Goal: Feedback & Contribution: Submit feedback/report problem

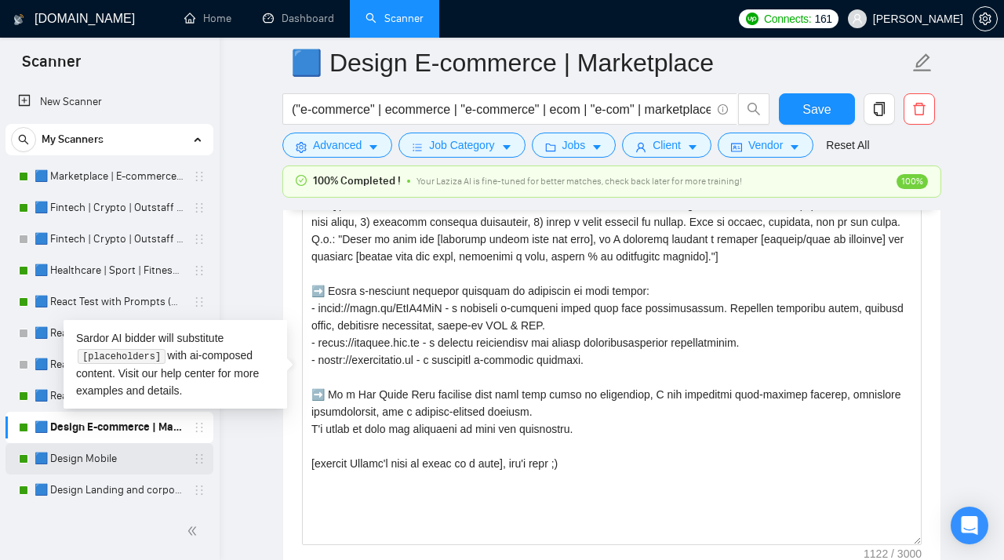
scroll to position [181, 0]
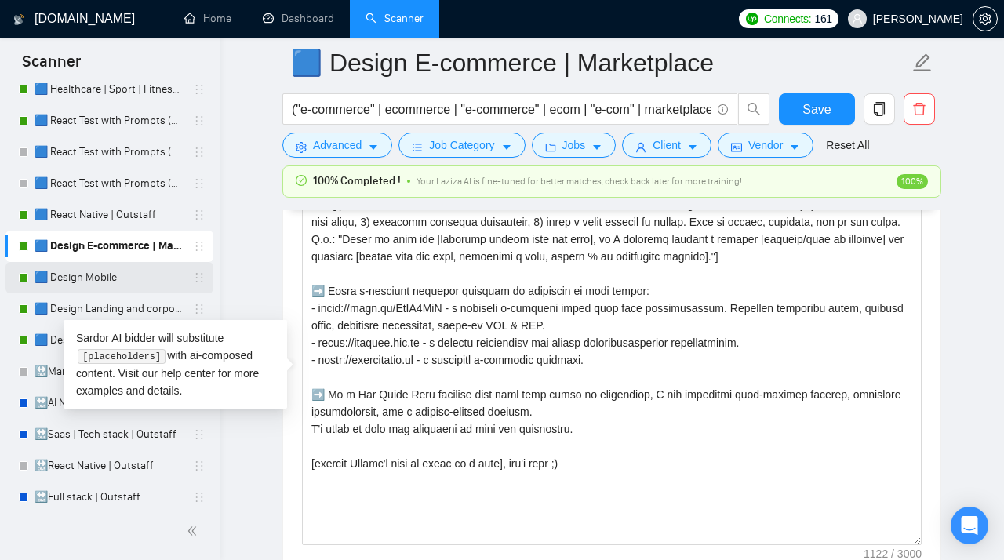
click at [106, 288] on link "🟦 Design Mobile" at bounding box center [109, 277] width 149 height 31
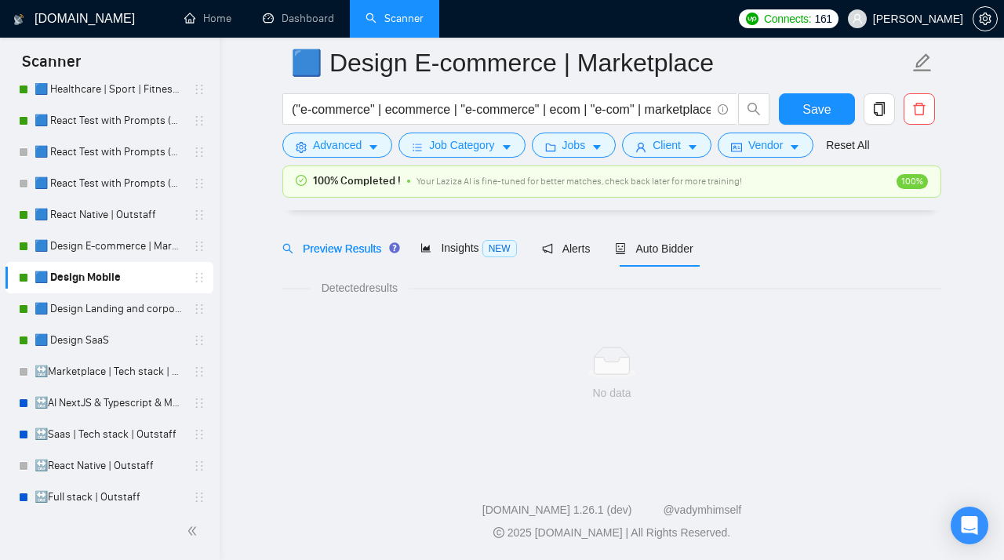
scroll to position [45, 0]
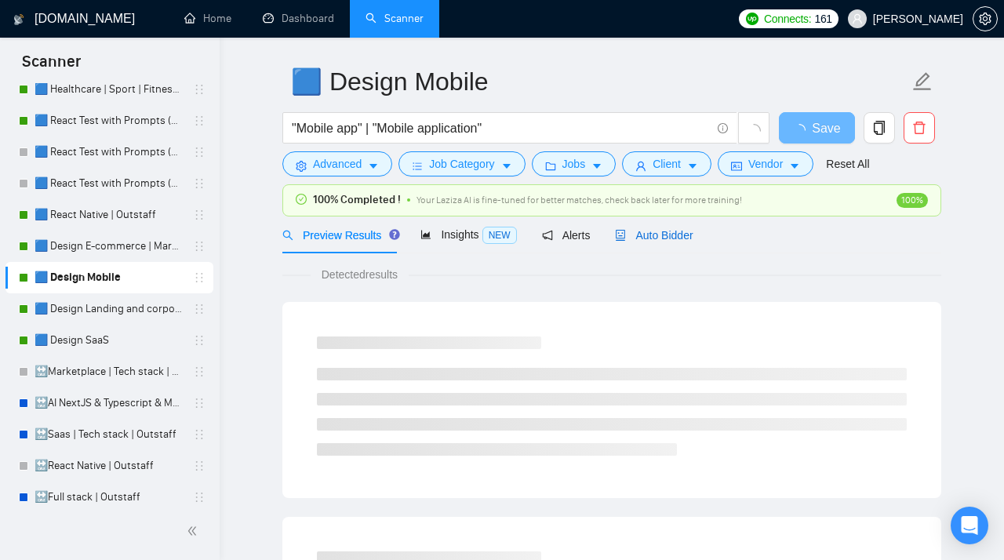
click at [653, 231] on span "Auto Bidder" at bounding box center [654, 235] width 78 height 13
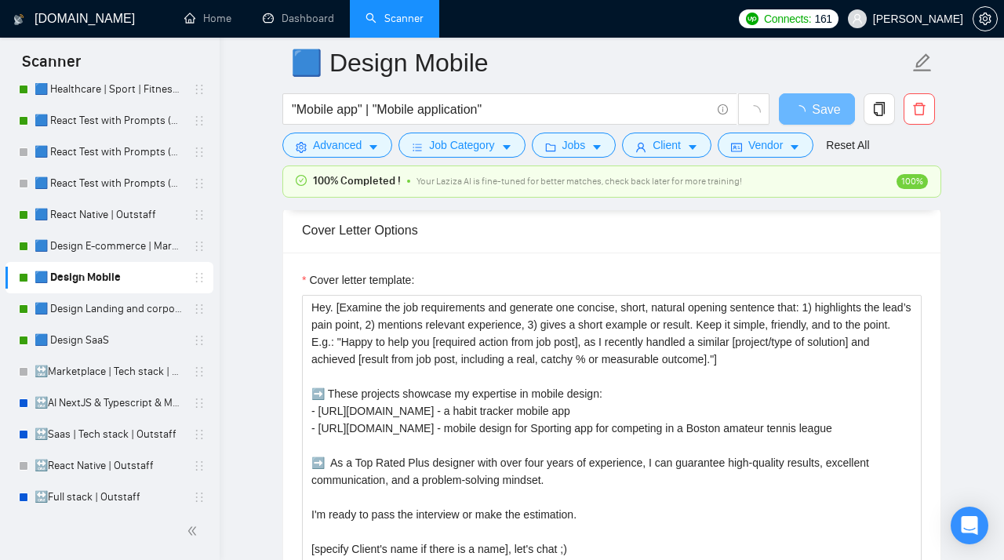
scroll to position [1838, 0]
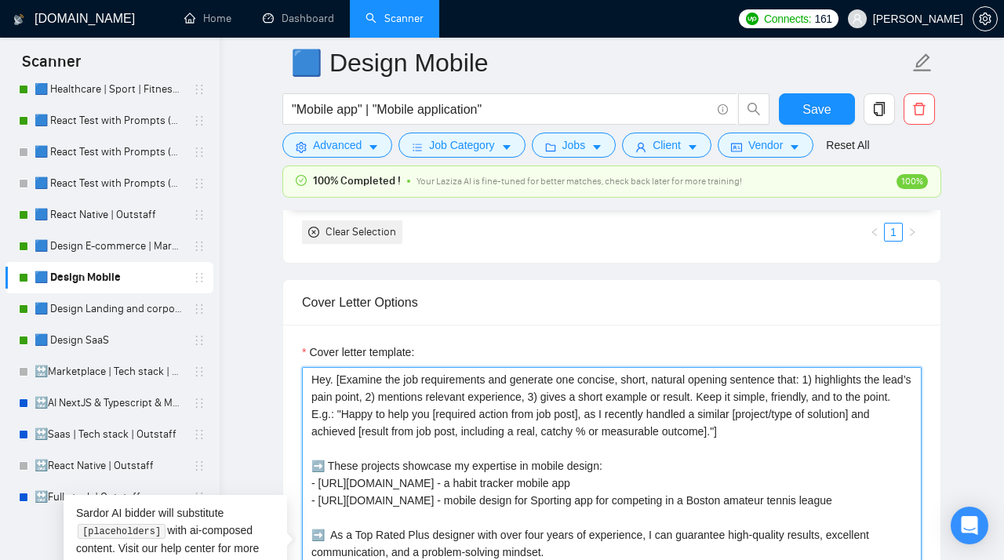
drag, startPoint x: 878, startPoint y: 438, endPoint x: 407, endPoint y: 429, distance: 471.4
click at [406, 429] on textarea "Hey. [Examine the job requirements and generate one concise, short, natural ope…" at bounding box center [612, 543] width 620 height 353
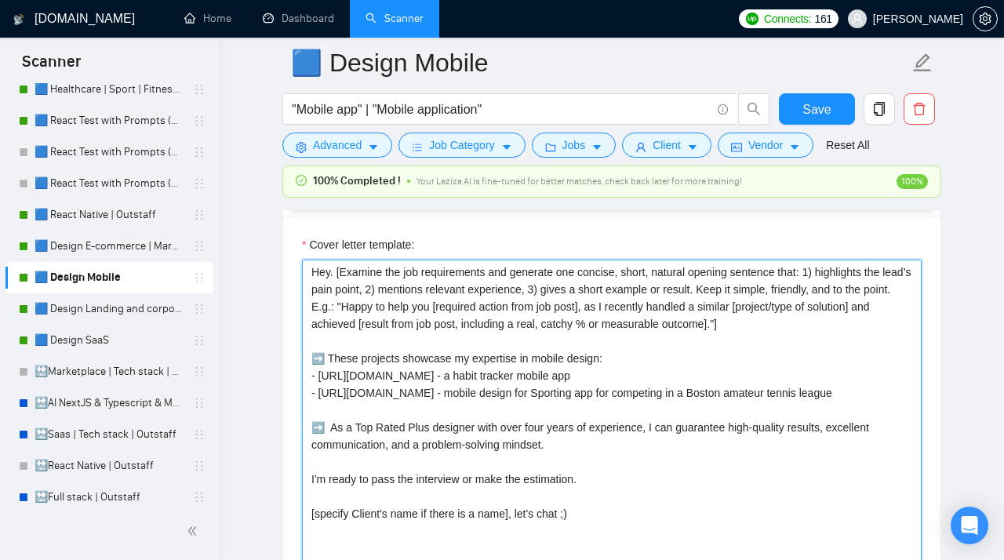
scroll to position [1947, 0]
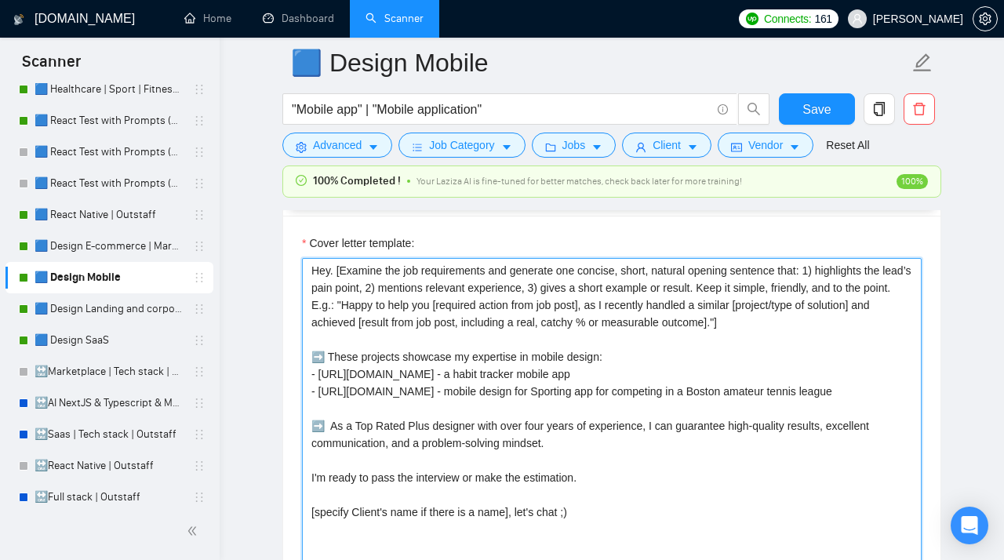
click at [516, 419] on textarea "Hey. [Examine the job requirements and generate one concise, short, natural ope…" at bounding box center [612, 434] width 620 height 353
drag, startPoint x: 871, startPoint y: 405, endPoint x: 296, endPoint y: 383, distance: 575.3
click at [302, 383] on textarea "Hey. [Examine the job requirements and generate one concise, short, natural ope…" at bounding box center [612, 434] width 620 height 353
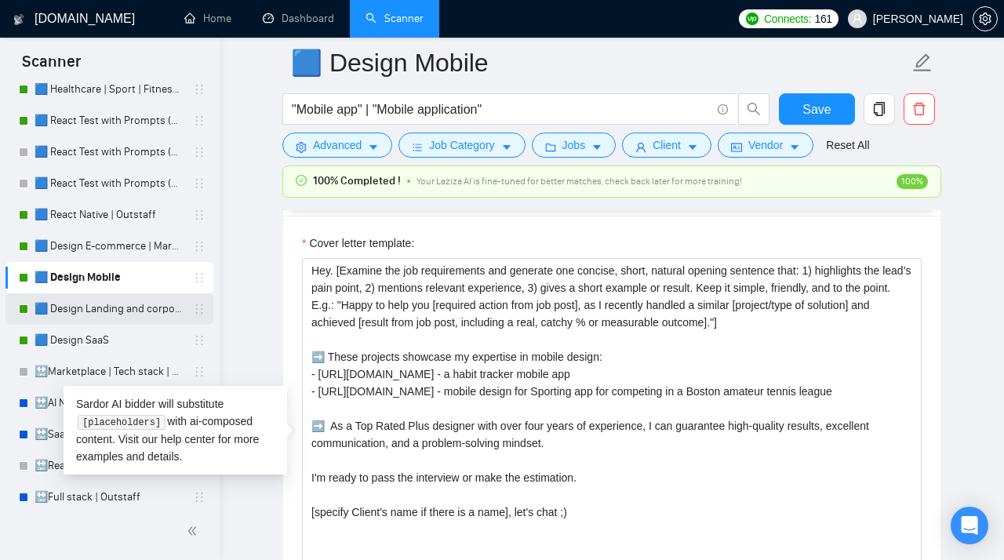
click at [100, 308] on link "🟦 Design Landing and corporate" at bounding box center [109, 308] width 149 height 31
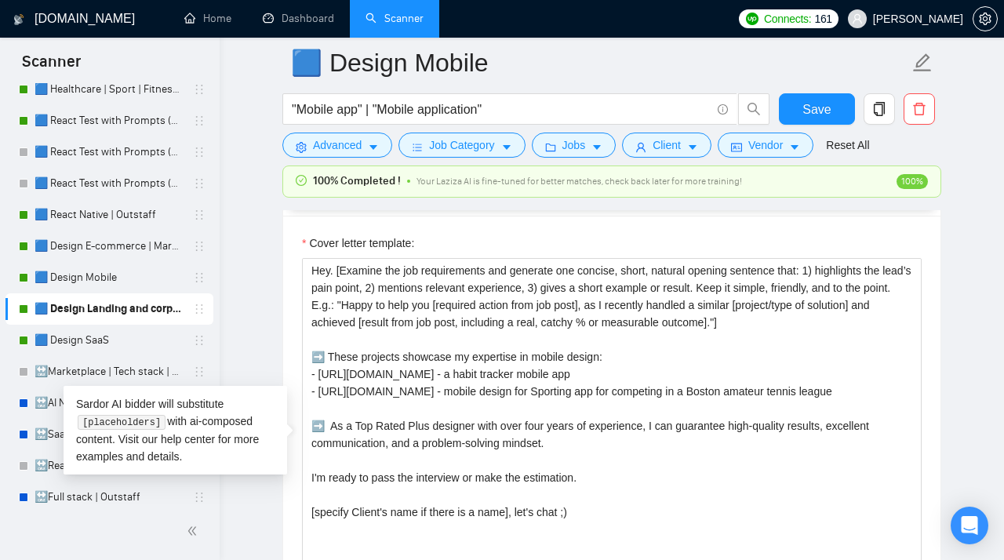
scroll to position [45, 0]
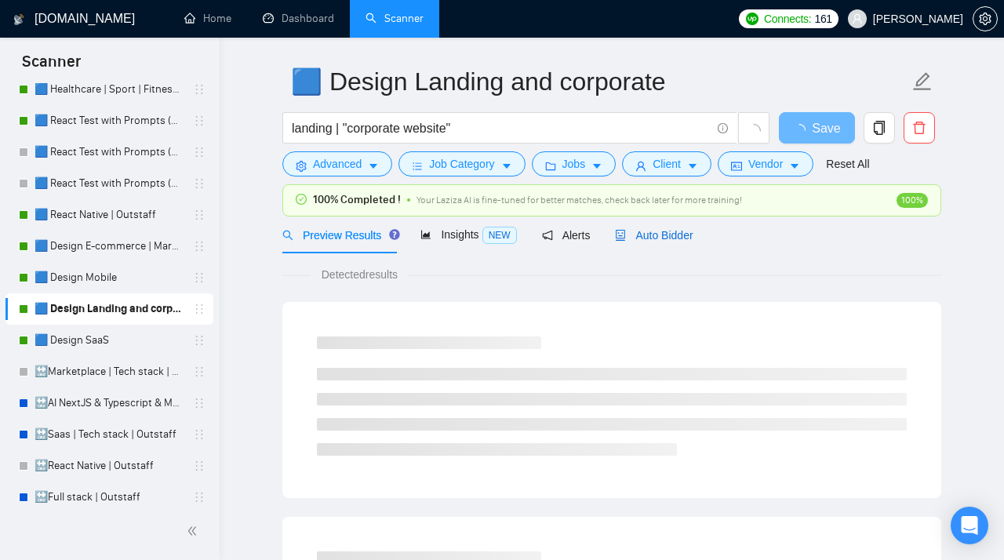
click at [644, 234] on span "Auto Bidder" at bounding box center [654, 235] width 78 height 13
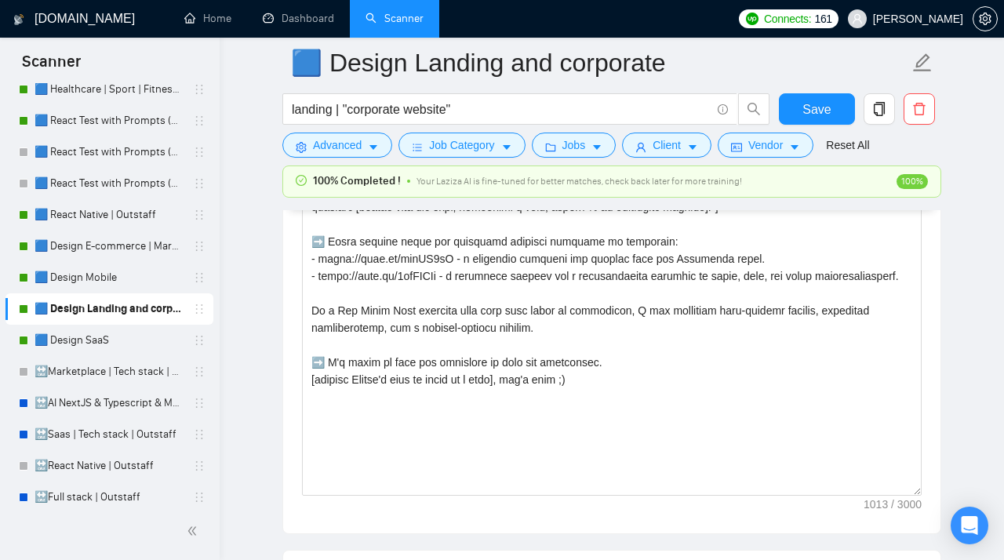
scroll to position [2169, 0]
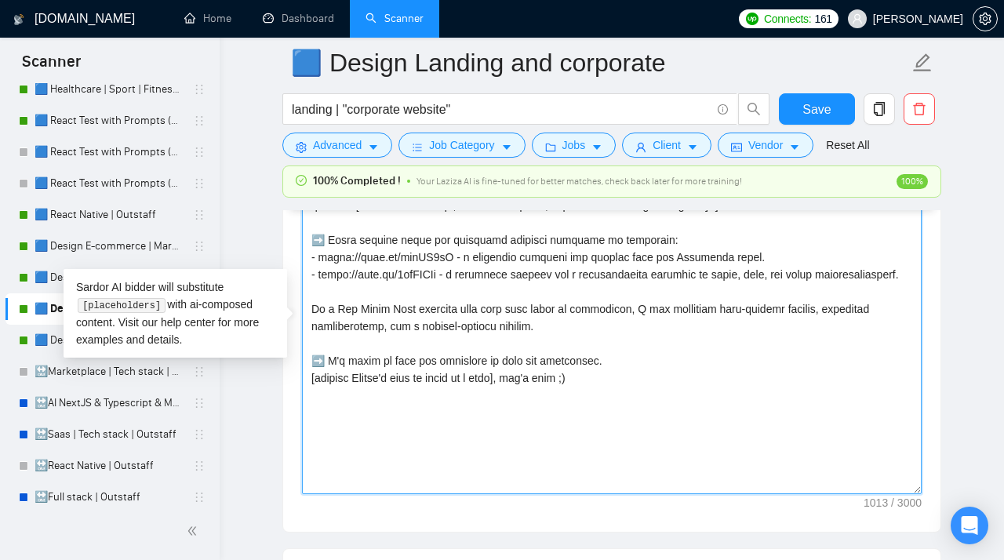
drag, startPoint x: 420, startPoint y: 301, endPoint x: 278, endPoint y: 268, distance: 145.7
click at [302, 267] on textarea "Cover letter template:" at bounding box center [612, 317] width 620 height 353
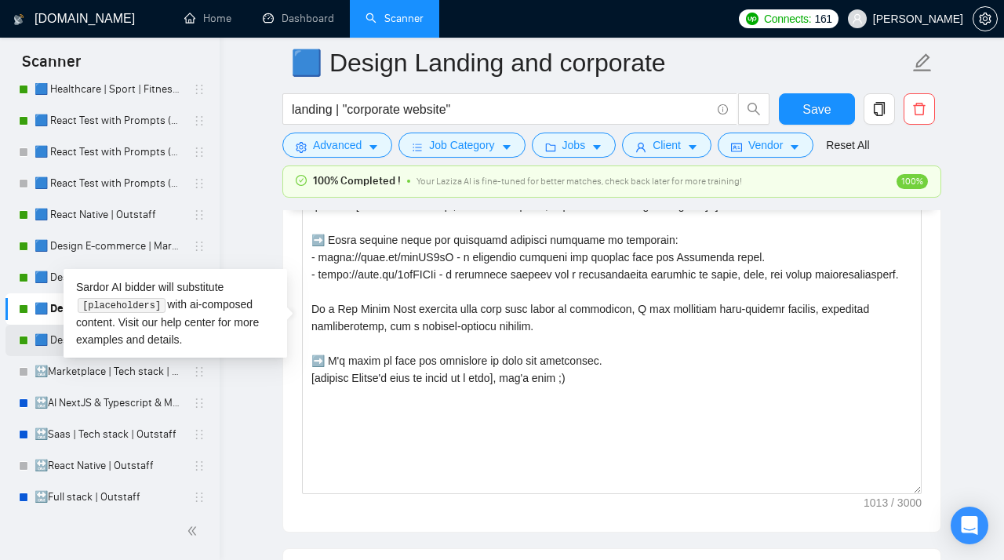
click at [54, 334] on link "🟦 Design SaaS" at bounding box center [109, 340] width 149 height 31
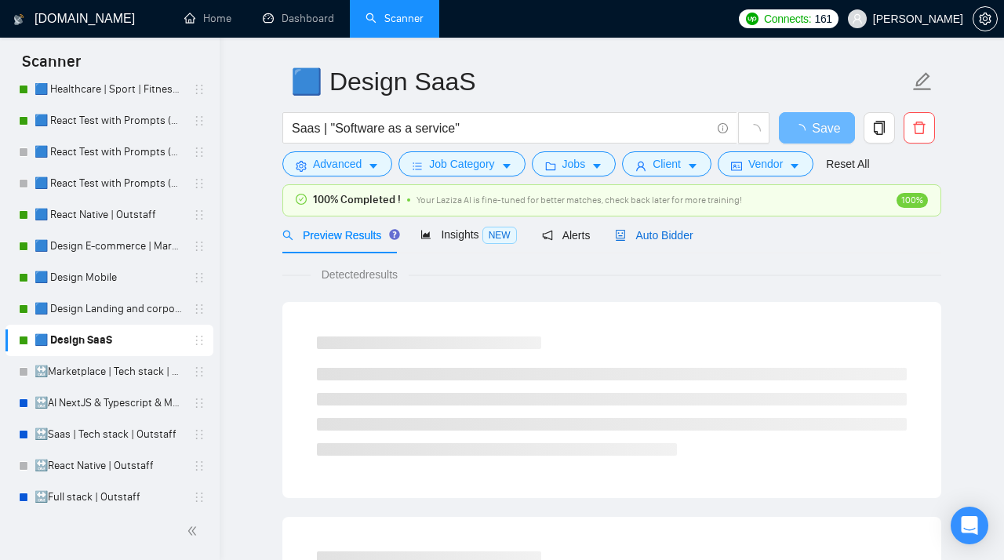
click at [654, 234] on span "Auto Bidder" at bounding box center [654, 235] width 78 height 13
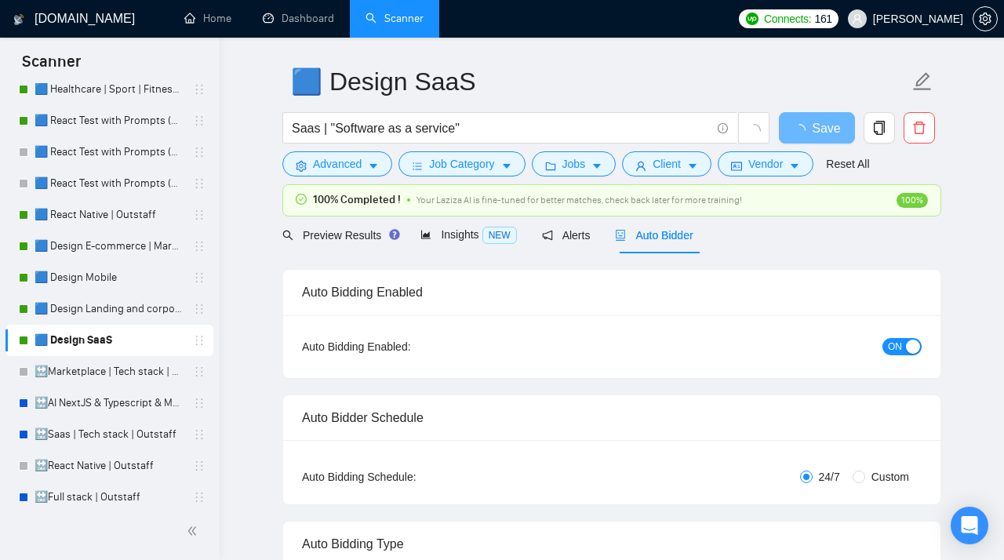
radio input "false"
radio input "true"
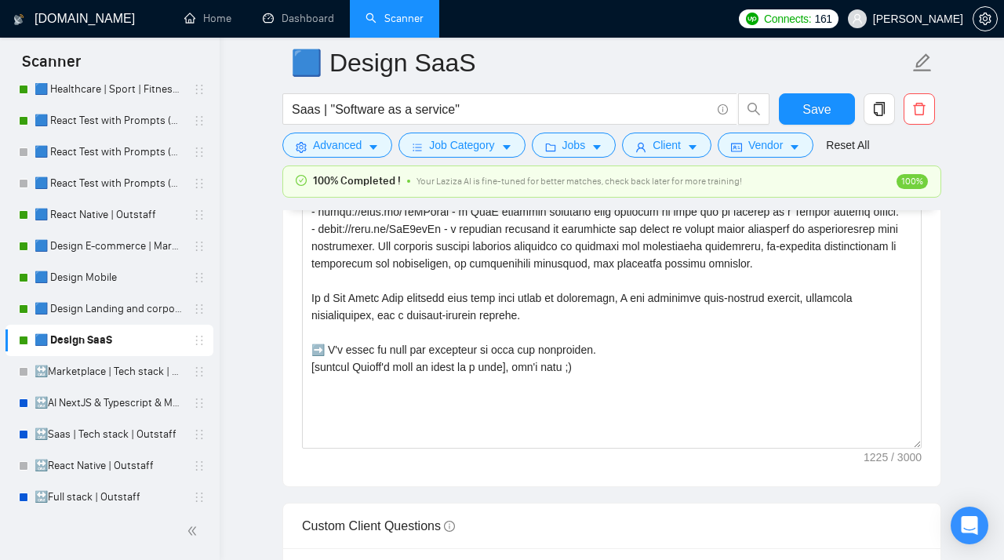
scroll to position [2122, 0]
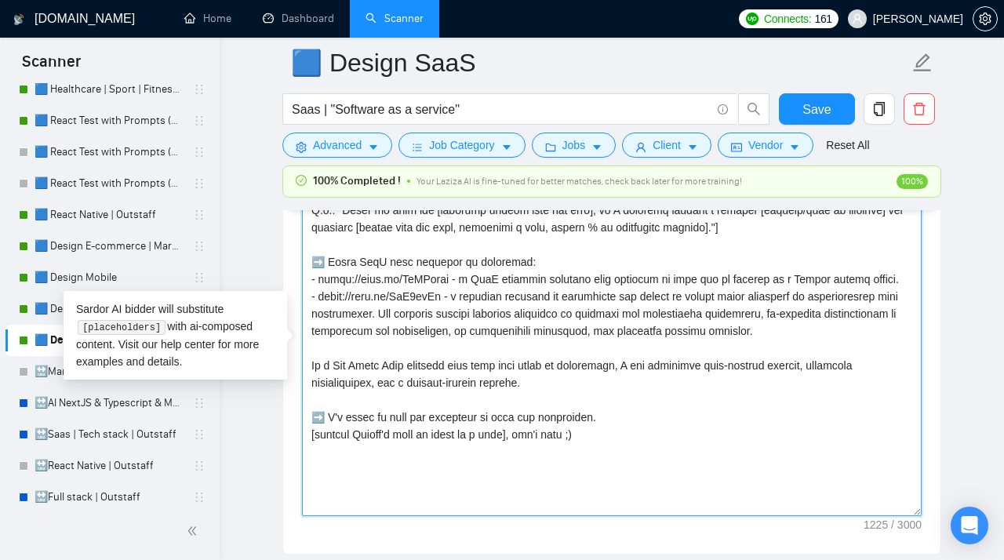
drag, startPoint x: 856, startPoint y: 343, endPoint x: 307, endPoint y: 305, distance: 550.3
click at [307, 305] on textarea "Cover letter template:" at bounding box center [612, 339] width 620 height 353
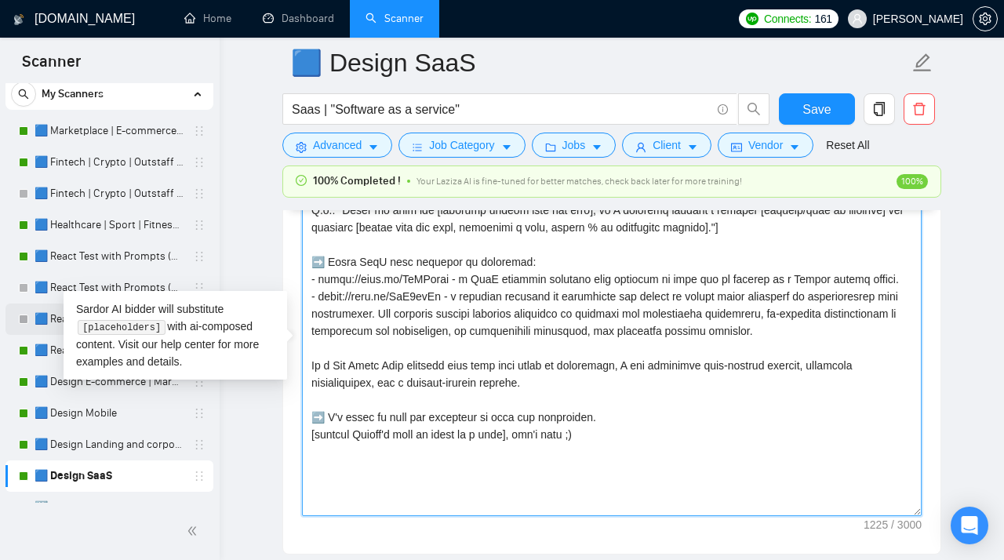
scroll to position [0, 0]
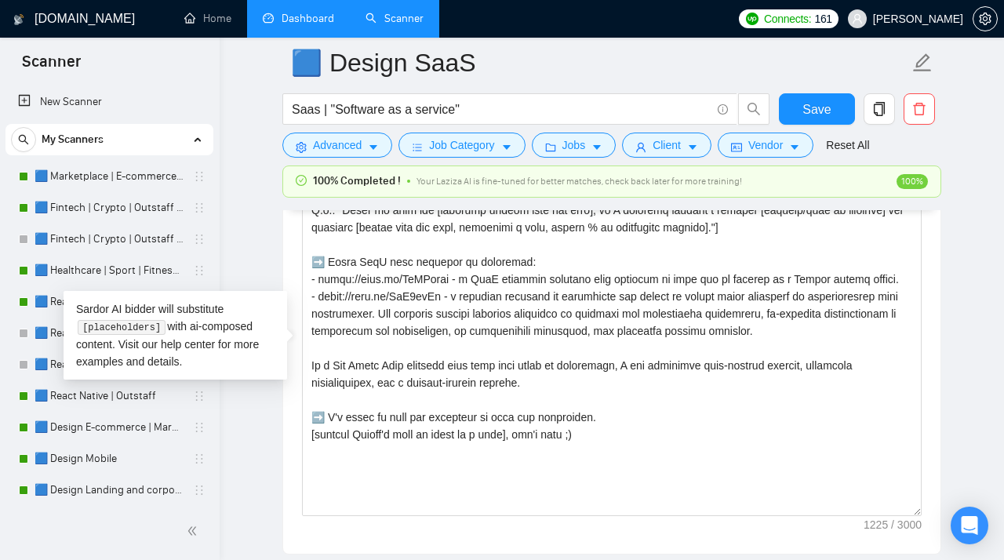
click at [297, 25] on link "Dashboard" at bounding box center [298, 18] width 71 height 13
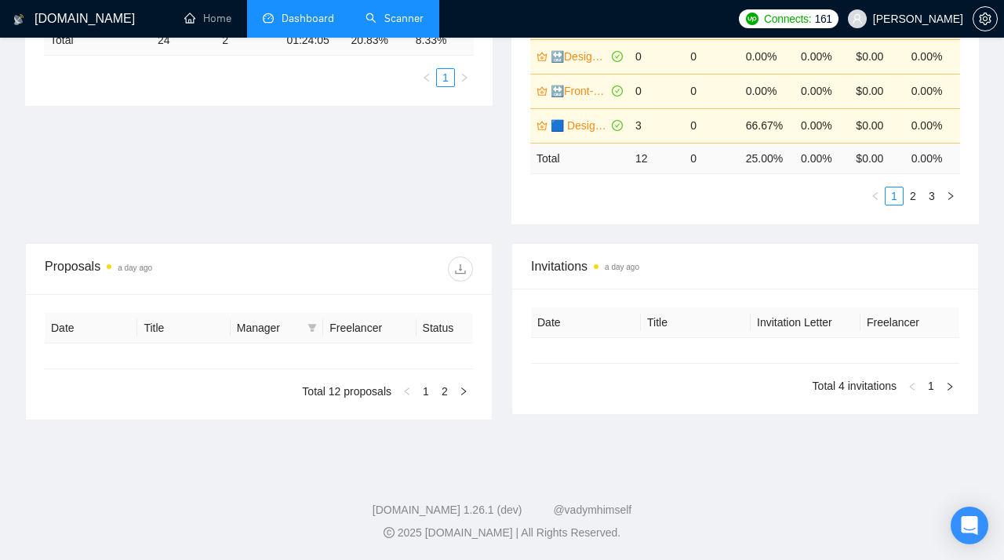
type input "[DATE]"
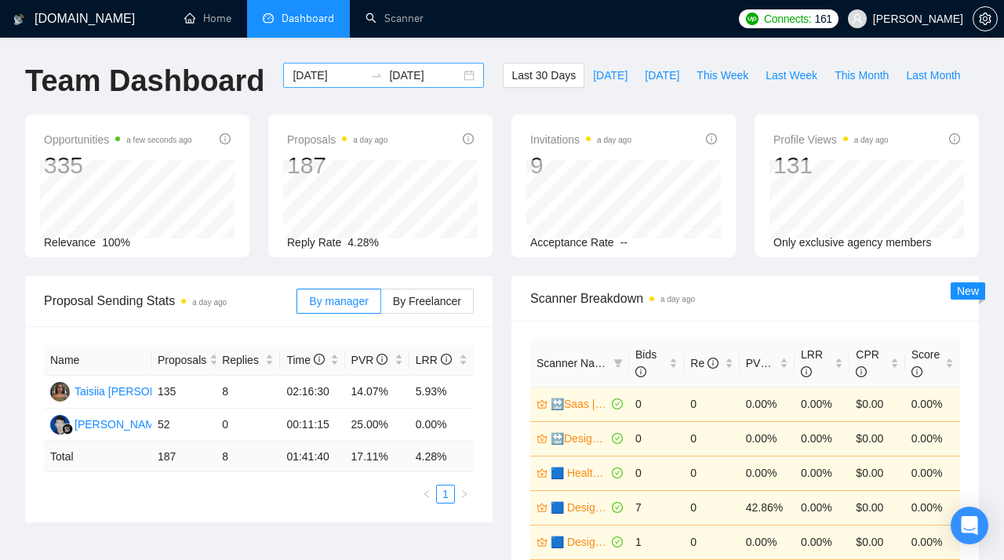
click at [453, 75] on div "[DATE] [DATE]" at bounding box center [383, 75] width 201 height 25
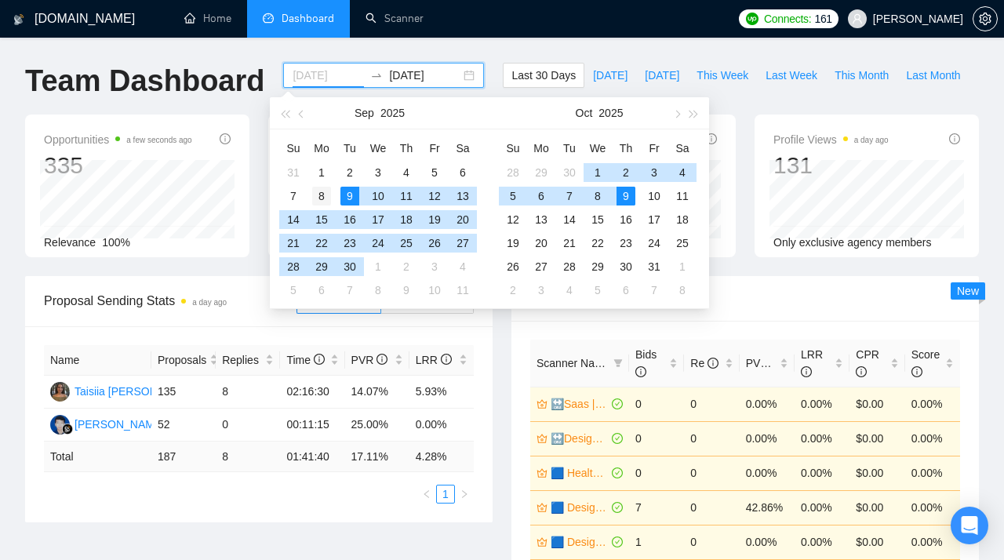
type input "[DATE]"
click at [324, 199] on div "8" at bounding box center [321, 196] width 19 height 19
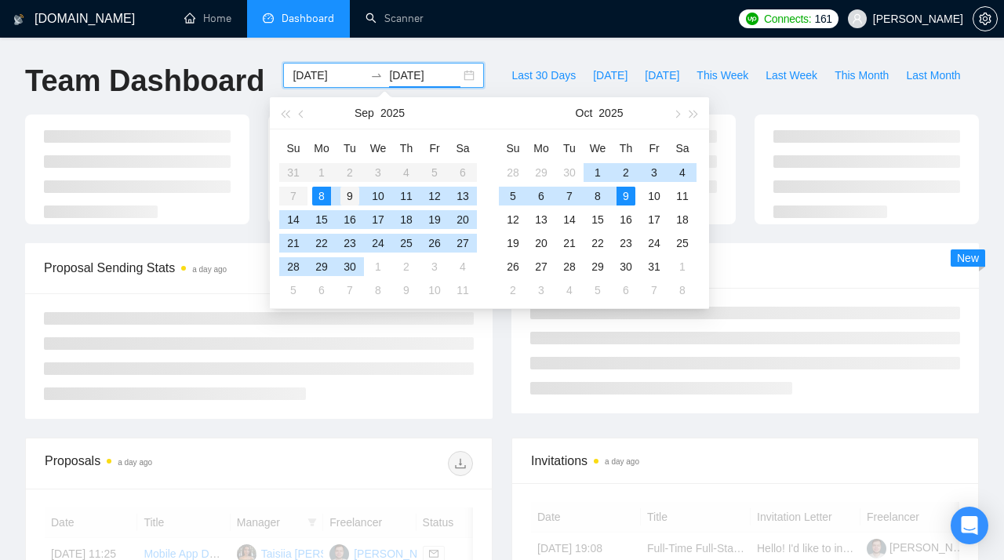
type input "[DATE]"
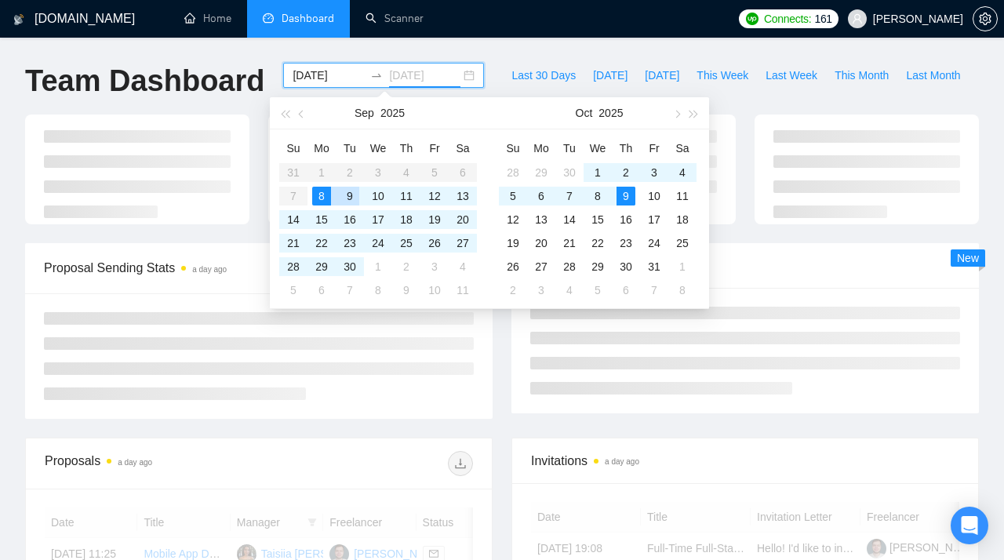
click at [348, 198] on div "9" at bounding box center [349, 196] width 19 height 19
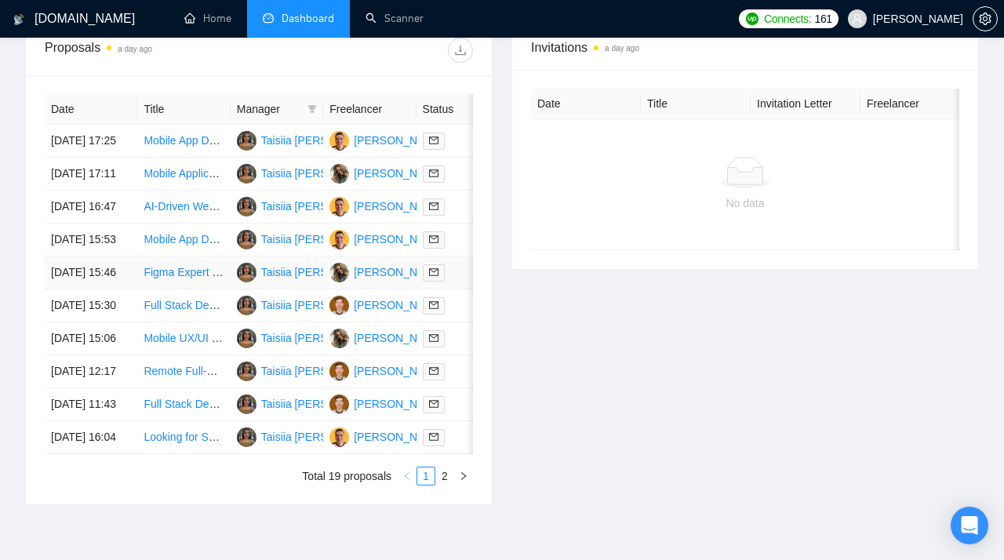
scroll to position [663, 0]
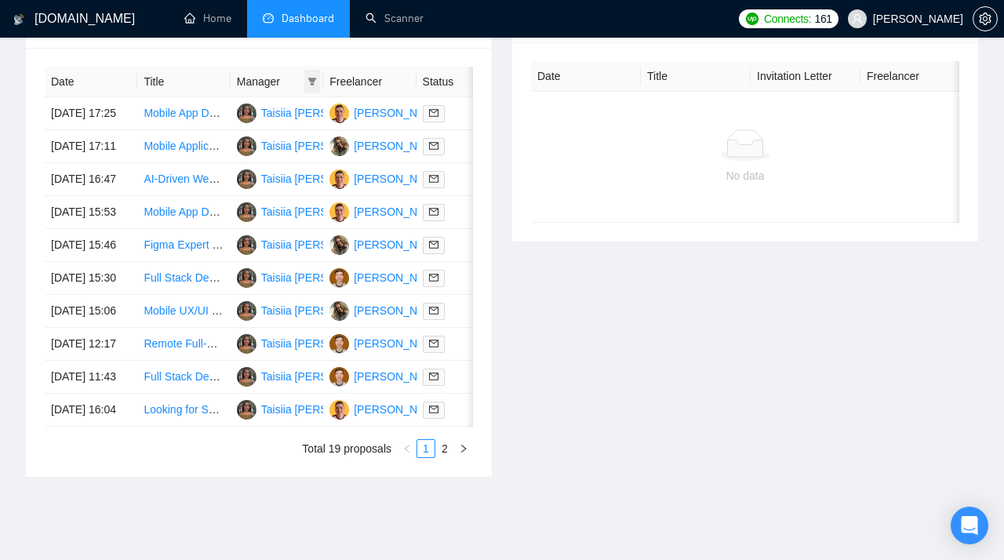
click at [310, 83] on icon "filter" at bounding box center [311, 81] width 9 height 9
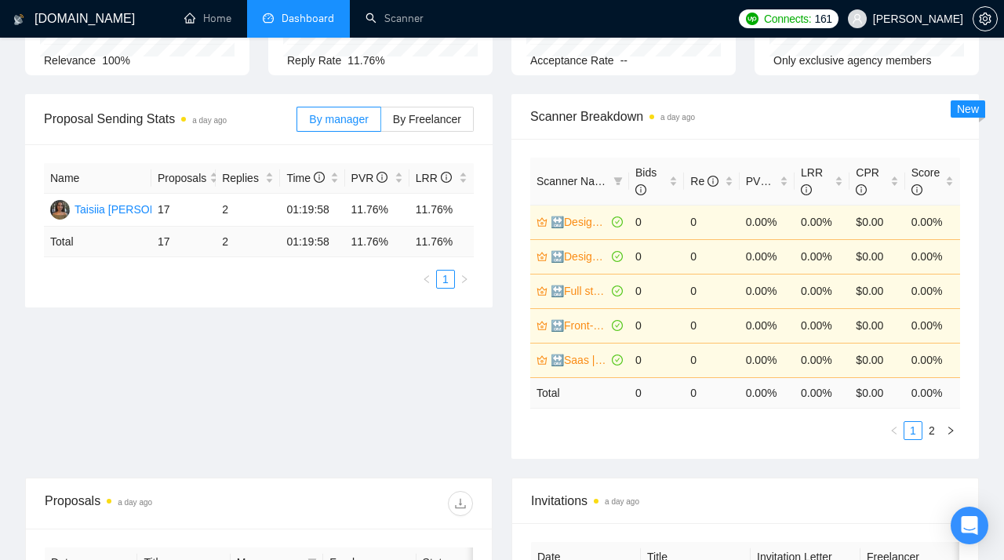
scroll to position [0, 0]
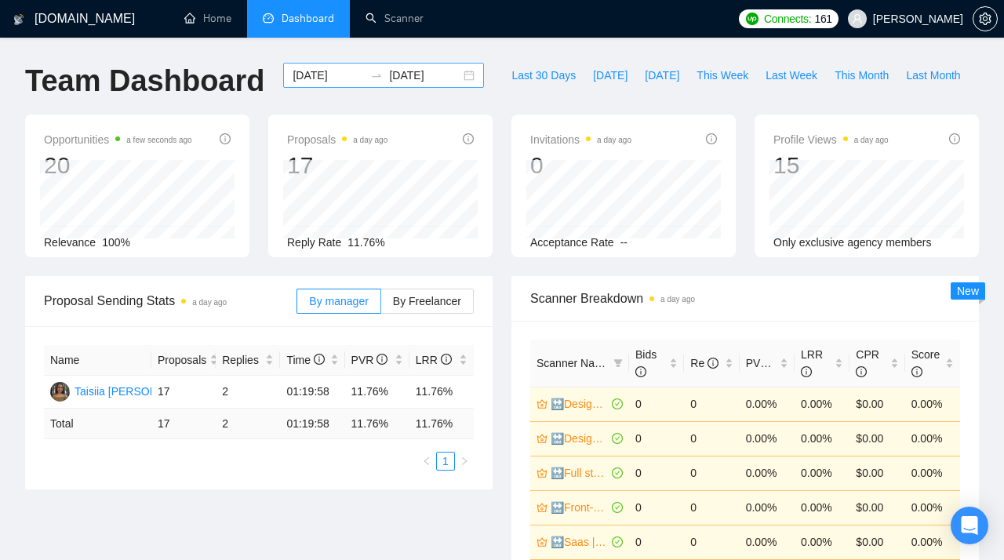
click at [455, 76] on div "[DATE] [DATE]" at bounding box center [383, 75] width 201 height 25
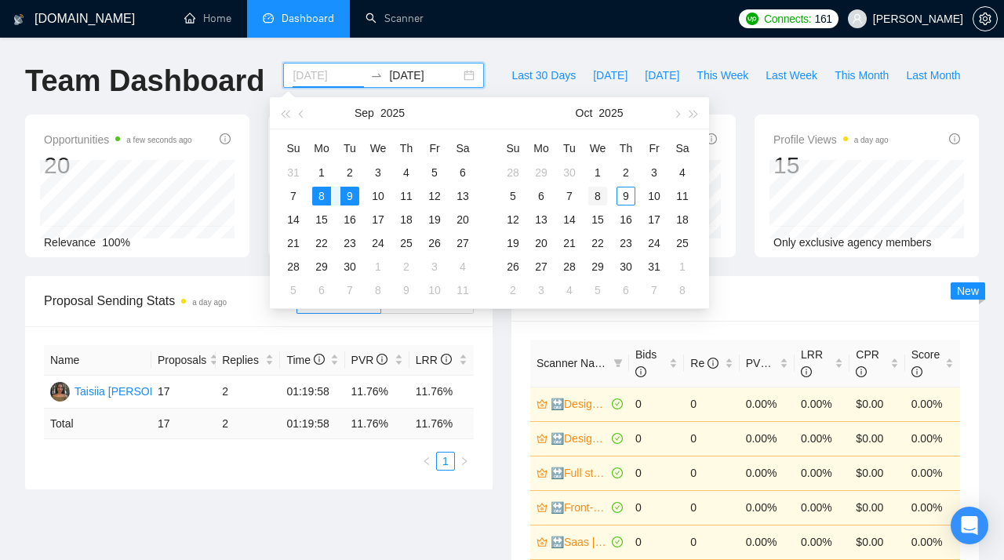
type input "[DATE]"
click at [597, 192] on div "8" at bounding box center [597, 196] width 19 height 19
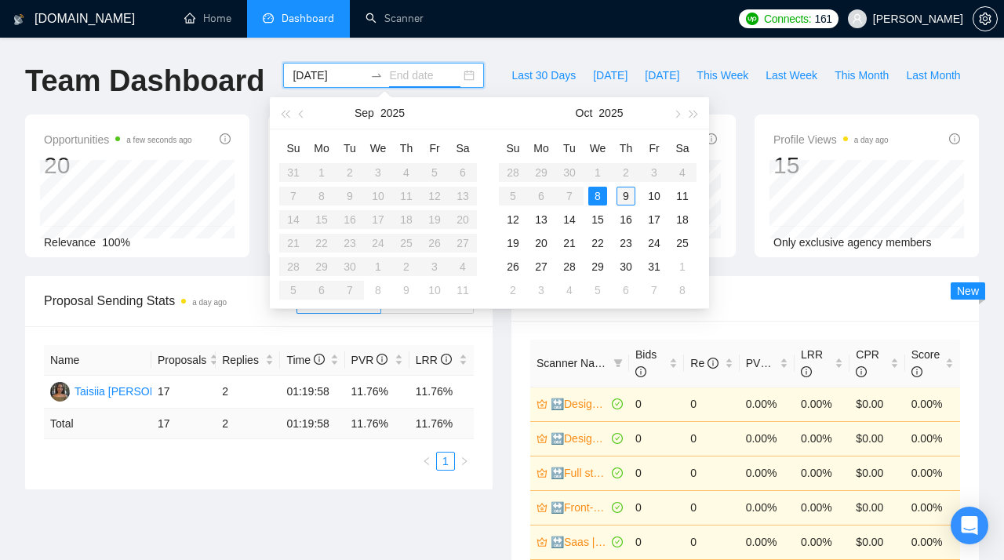
type input "[DATE]"
click at [623, 197] on div "9" at bounding box center [625, 196] width 19 height 19
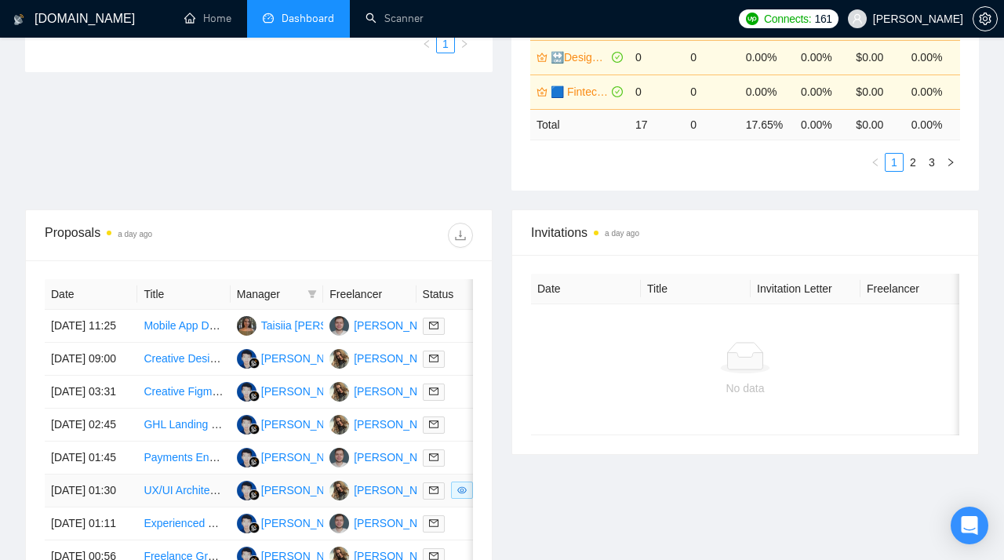
scroll to position [447, 0]
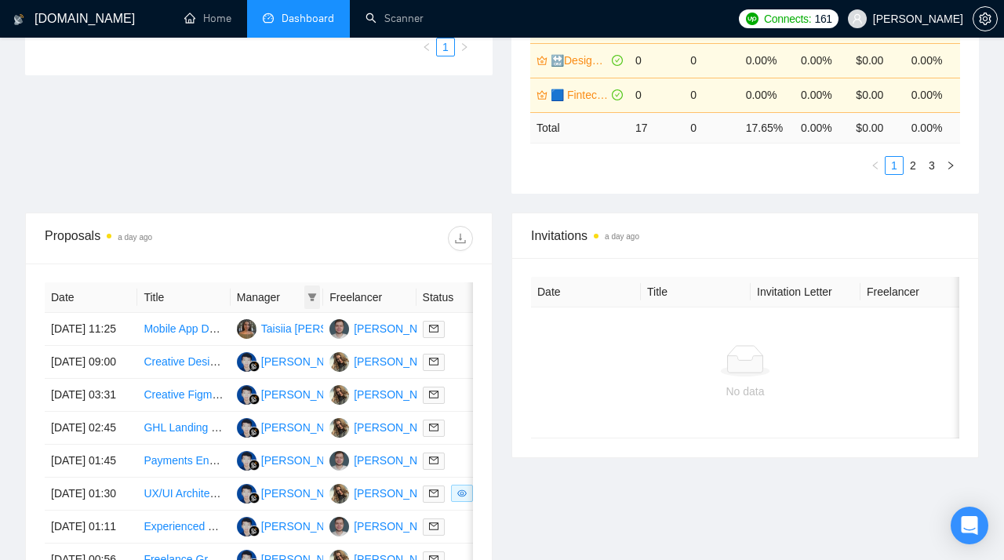
click at [314, 293] on icon "filter" at bounding box center [311, 297] width 9 height 9
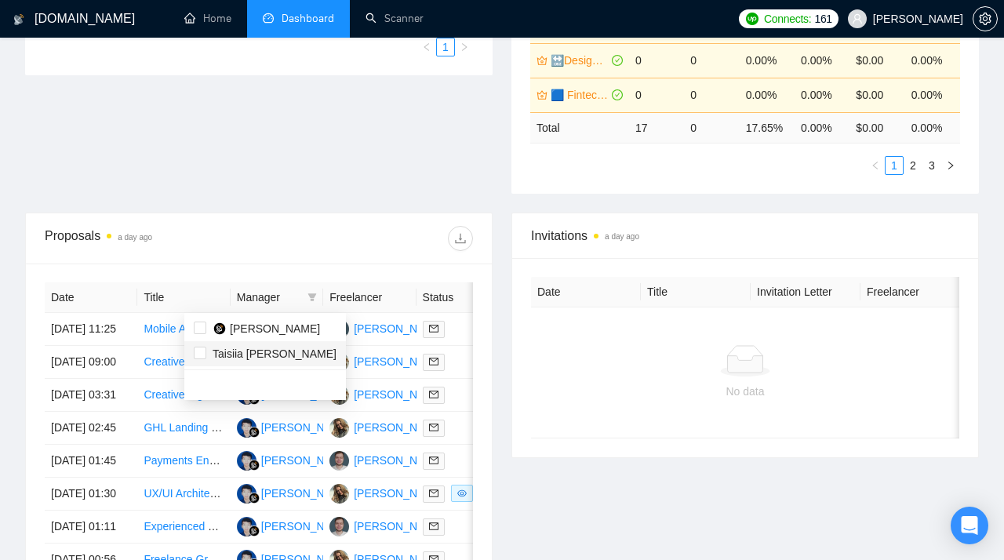
click at [249, 349] on span "Taisiia [PERSON_NAME]" at bounding box center [275, 353] width 124 height 13
checkbox input "true"
click at [221, 331] on img at bounding box center [219, 328] width 13 height 13
checkbox input "true"
click at [195, 357] on input "checkbox" at bounding box center [200, 353] width 13 height 13
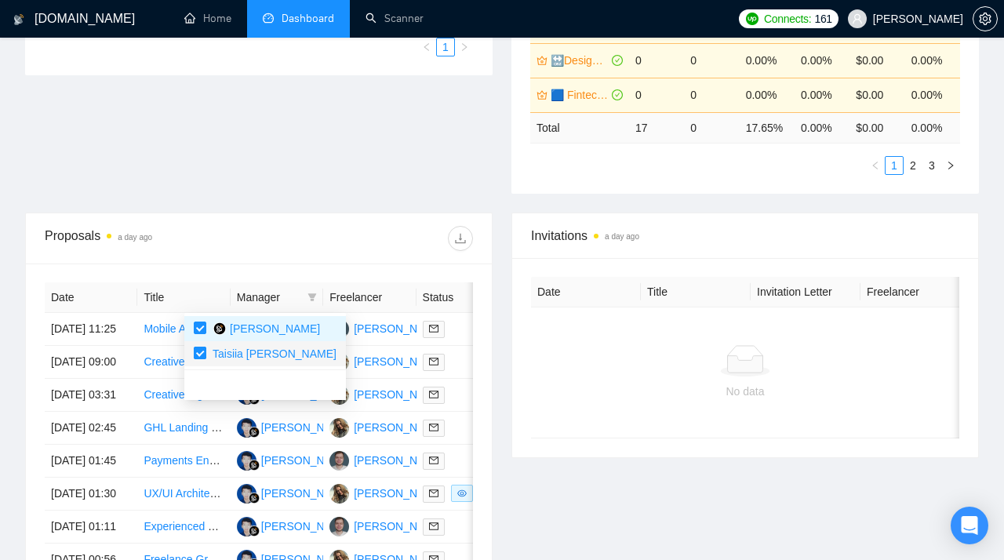
checkbox input "false"
click at [519, 527] on div "Invitations a day ago Date Title Invitation Letter Freelancer Status No data" at bounding box center [745, 453] width 486 height 481
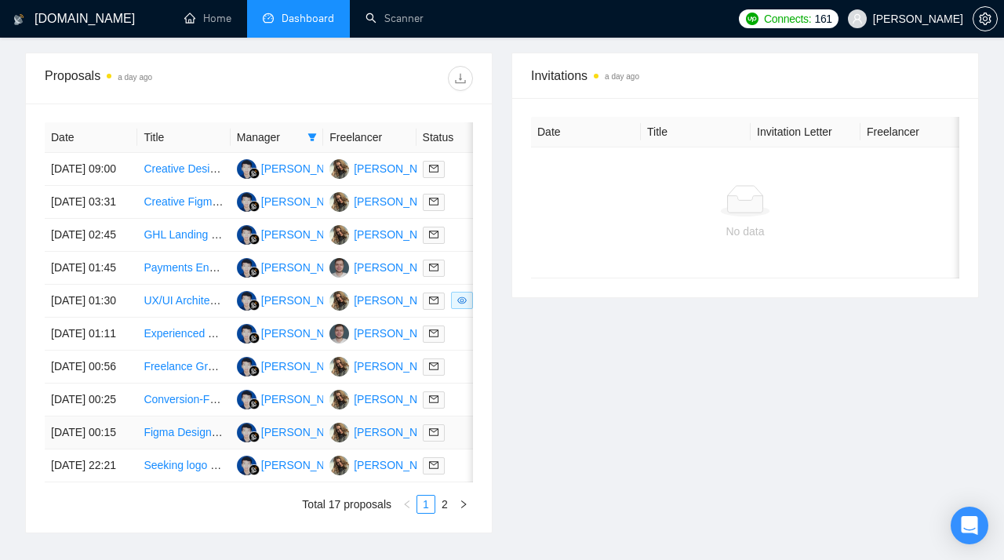
scroll to position [606, 0]
click at [171, 173] on link "Creative Designer for Product Landing Page" at bounding box center [252, 169] width 216 height 13
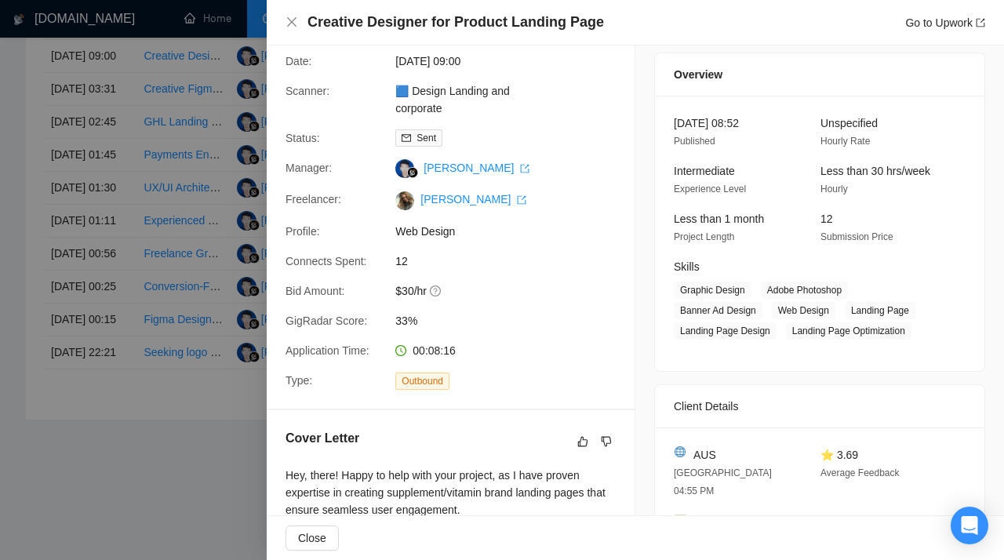
scroll to position [0, 0]
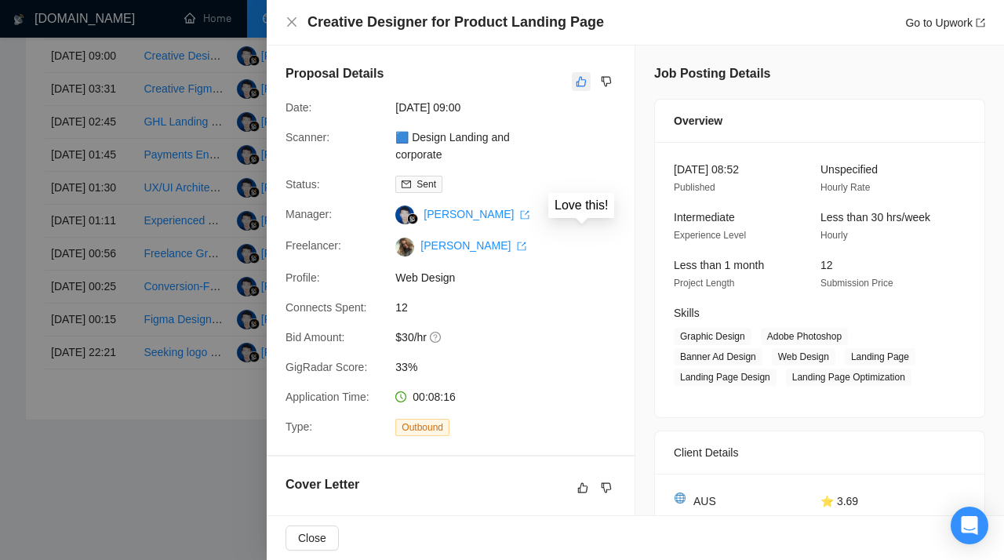
click at [582, 83] on icon "like" at bounding box center [581, 81] width 11 height 13
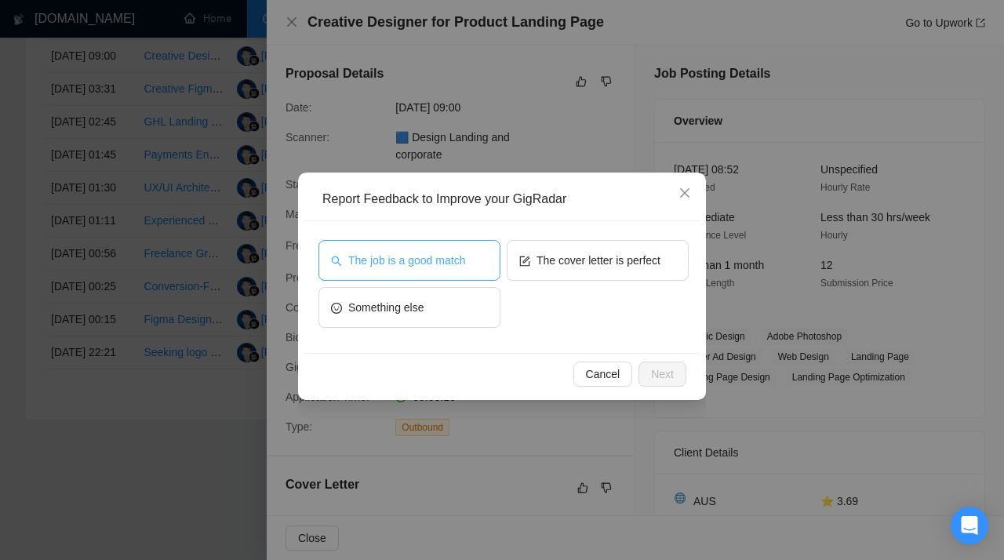
click at [464, 253] on span "The job is a good match" at bounding box center [406, 260] width 117 height 17
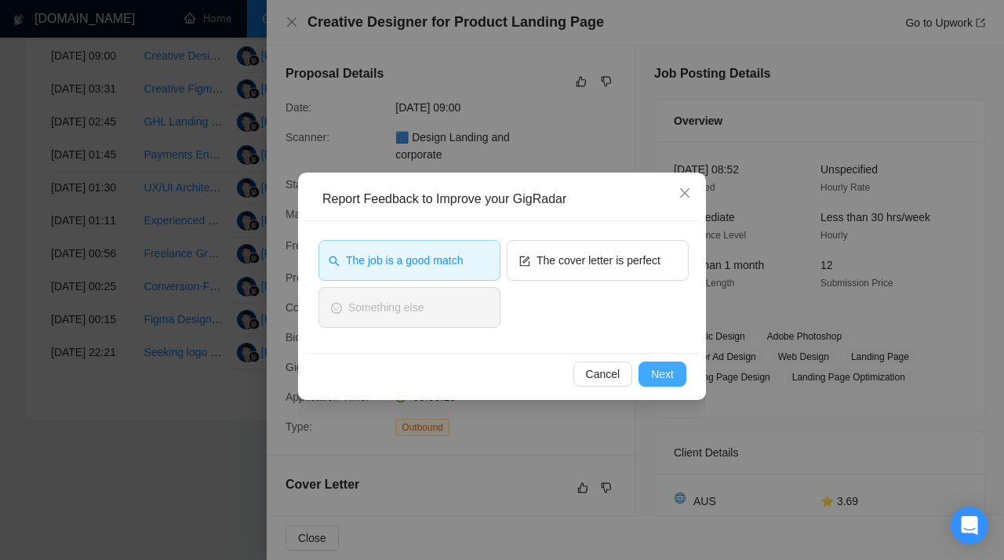
click at [668, 377] on span "Next" at bounding box center [662, 373] width 23 height 17
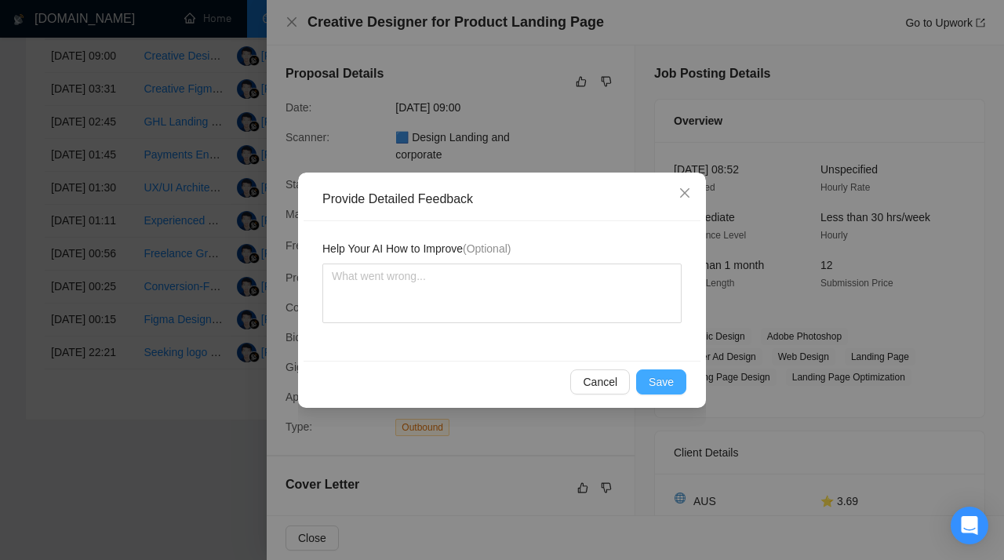
click at [665, 380] on span "Save" at bounding box center [661, 381] width 25 height 17
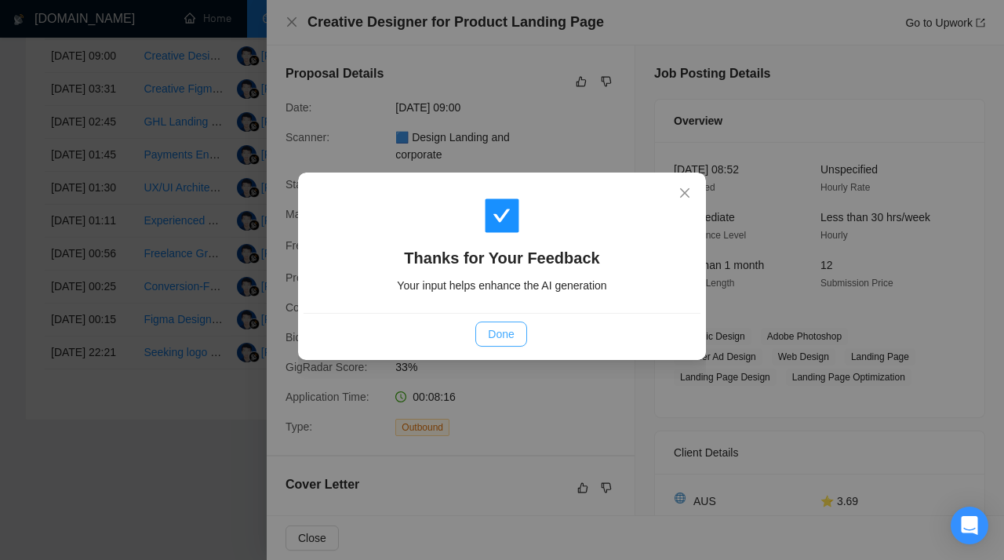
click at [499, 331] on span "Done" at bounding box center [501, 333] width 26 height 17
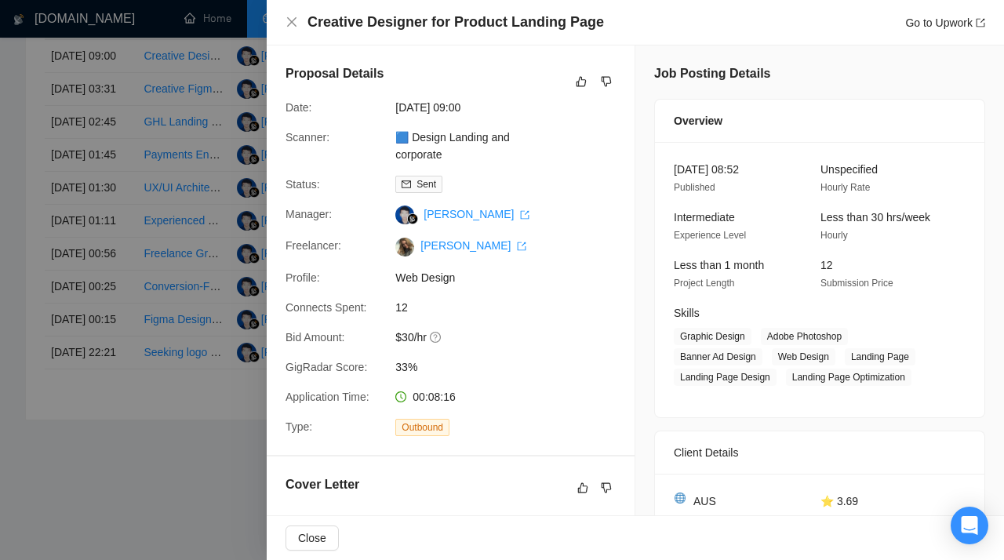
click at [213, 453] on div at bounding box center [502, 280] width 1004 height 560
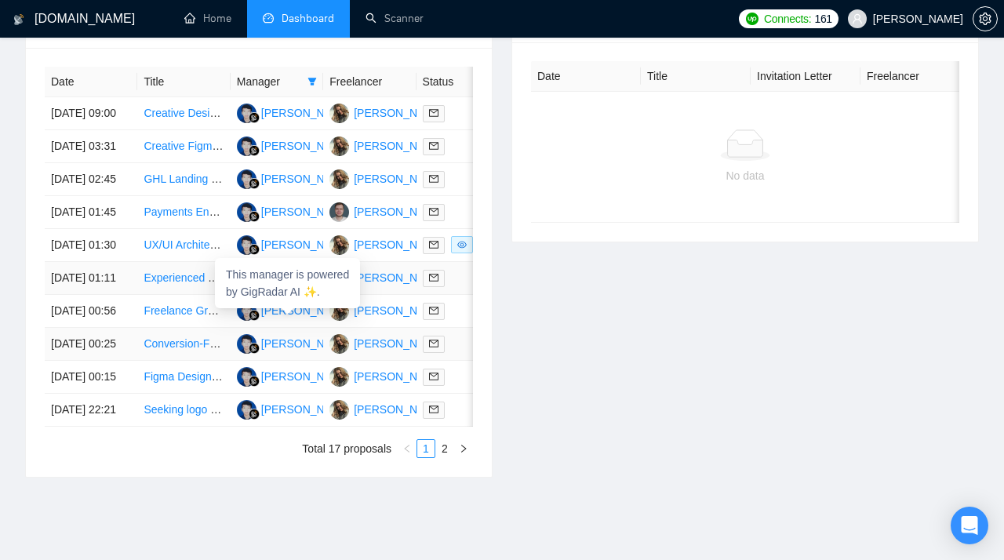
scroll to position [664, 0]
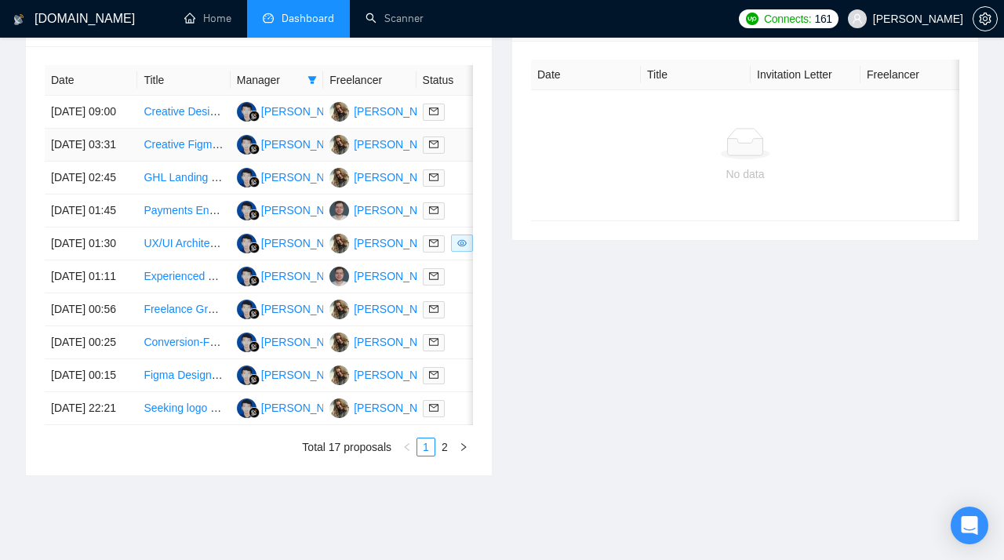
click at [191, 151] on link "Creative Figma Designer for SaaS Product Page" at bounding box center [262, 144] width 237 height 13
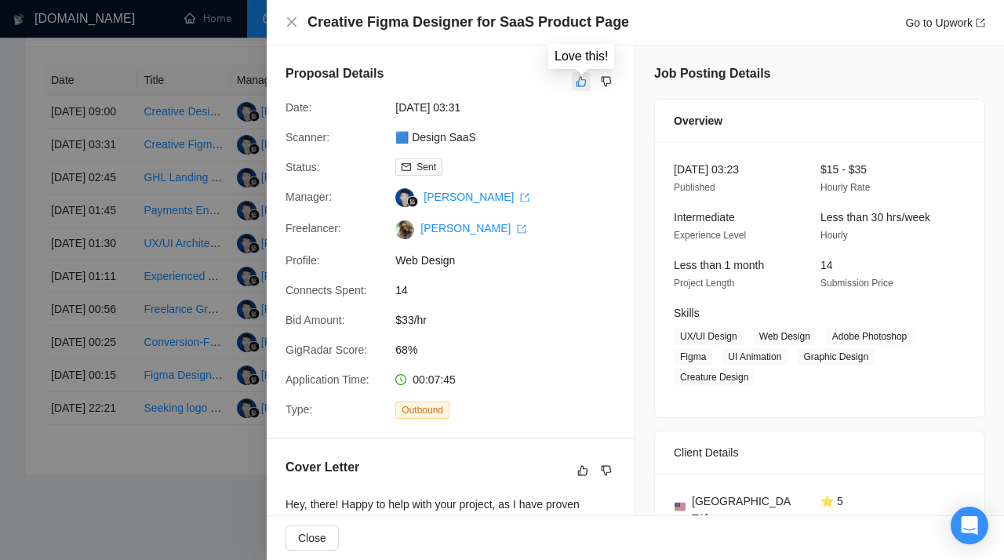
click at [580, 81] on icon "like" at bounding box center [581, 81] width 11 height 13
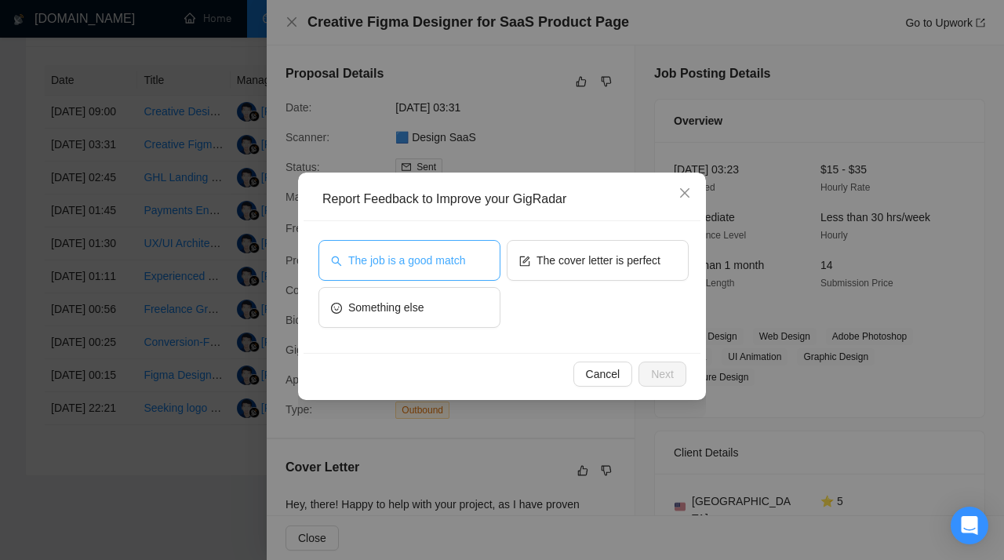
click at [432, 269] on button "The job is a good match" at bounding box center [409, 260] width 182 height 41
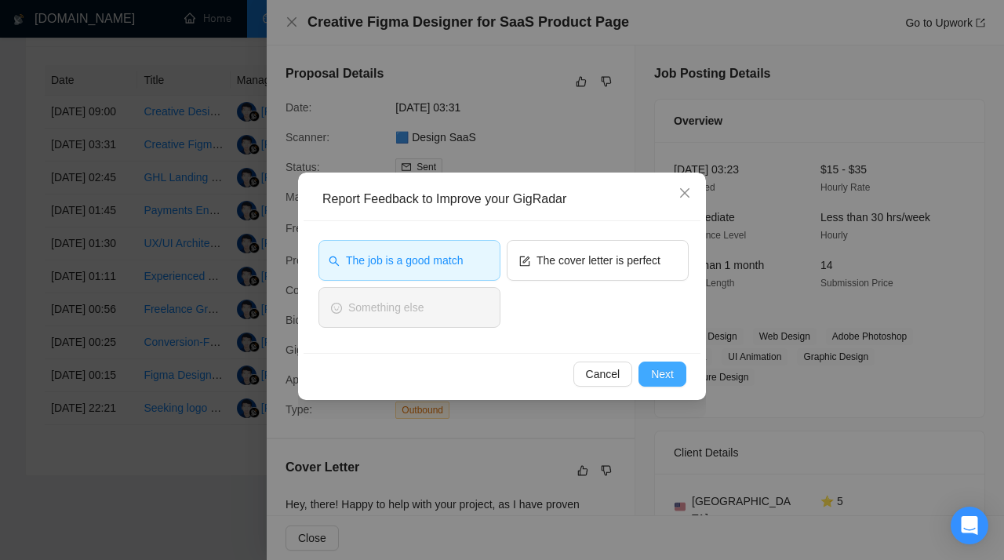
click at [653, 370] on span "Next" at bounding box center [662, 373] width 23 height 17
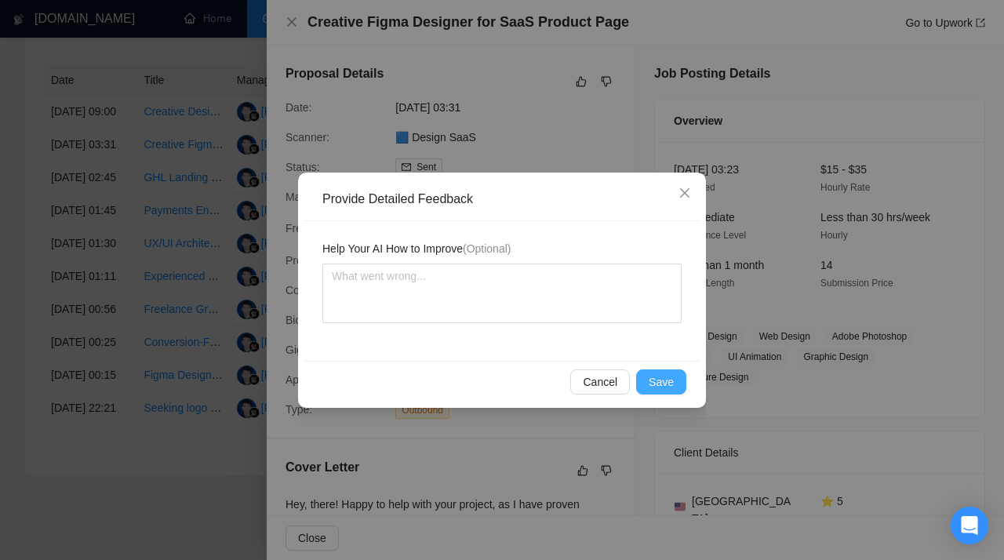
click at [674, 388] on button "Save" at bounding box center [661, 381] width 50 height 25
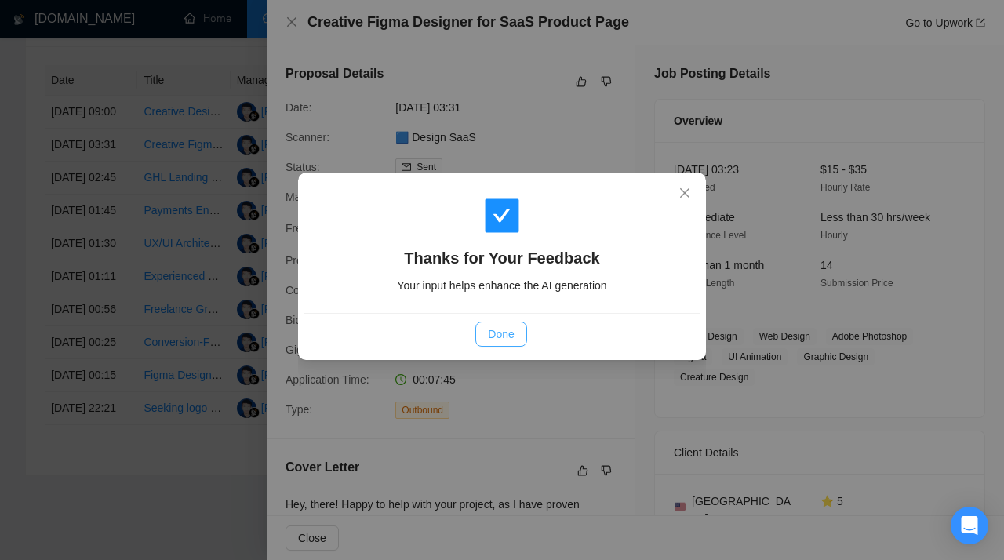
click at [504, 329] on span "Done" at bounding box center [501, 333] width 26 height 17
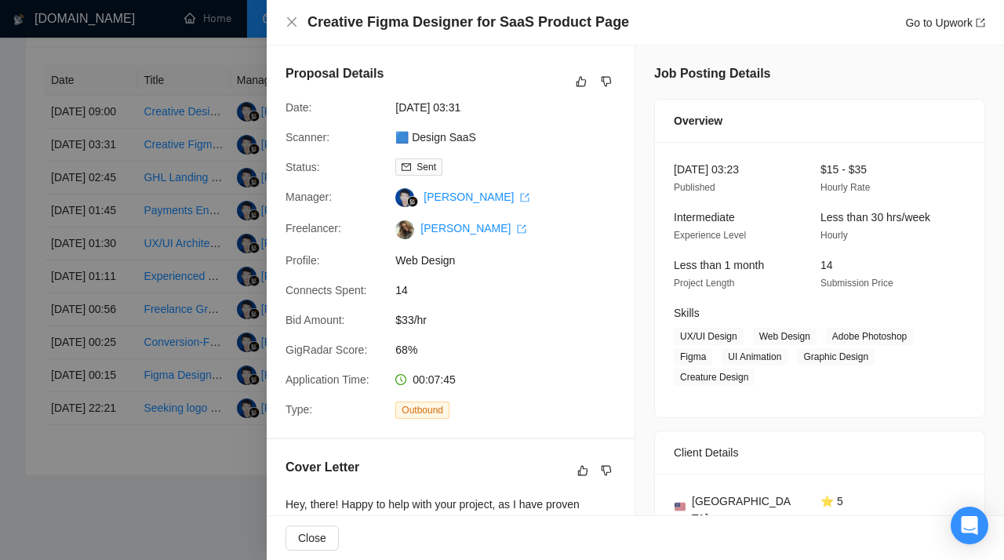
click at [166, 290] on div at bounding box center [502, 280] width 1004 height 560
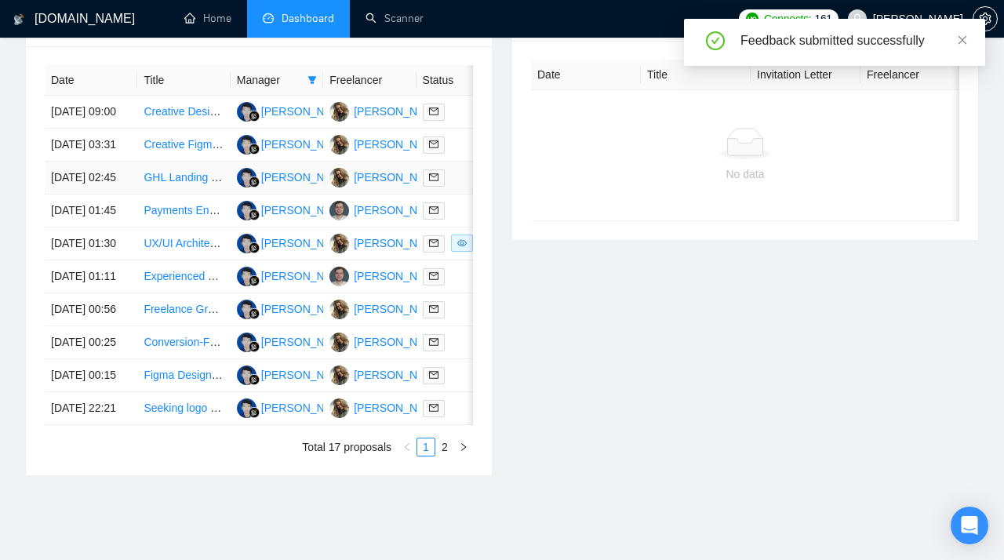
click at [167, 184] on link "GHL Landing Page Developer Needed" at bounding box center [237, 177] width 187 height 13
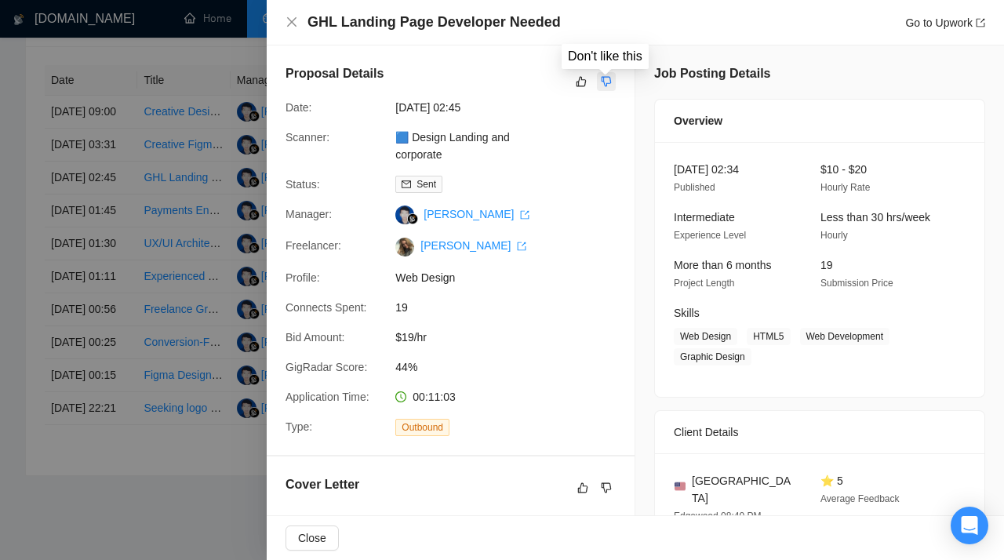
click at [605, 82] on icon "dislike" at bounding box center [606, 81] width 11 height 13
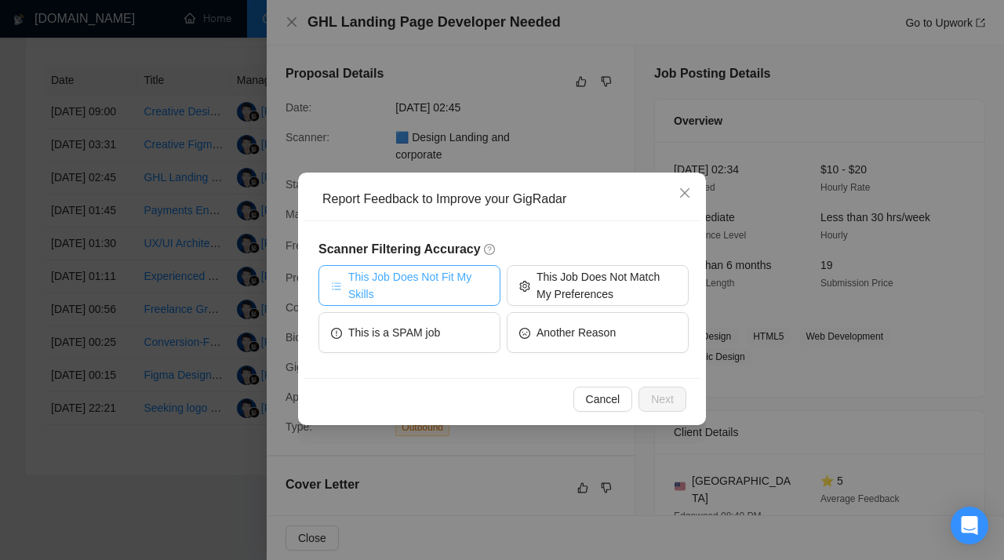
click at [449, 290] on span "This Job Does Not Fit My Skills" at bounding box center [418, 285] width 140 height 35
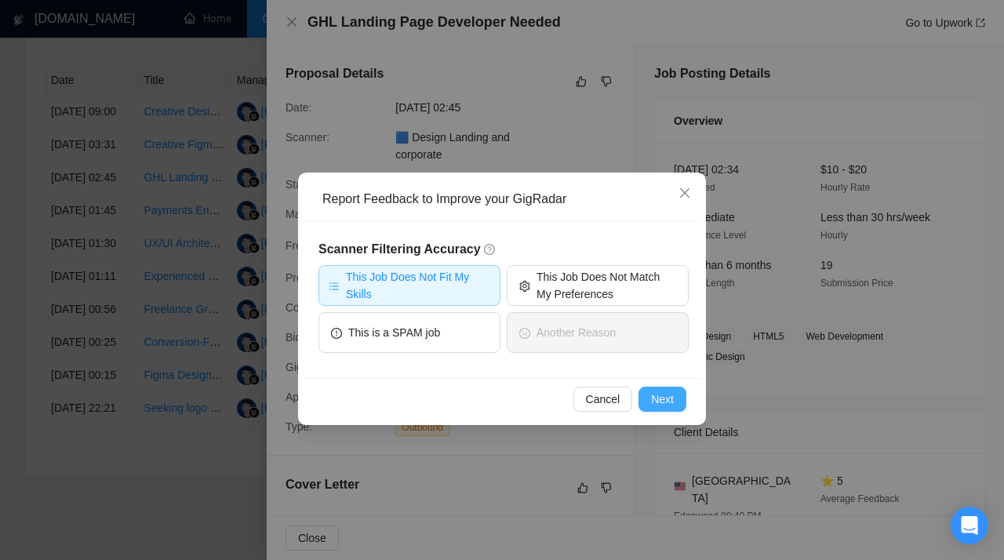
click at [661, 400] on span "Next" at bounding box center [662, 399] width 23 height 17
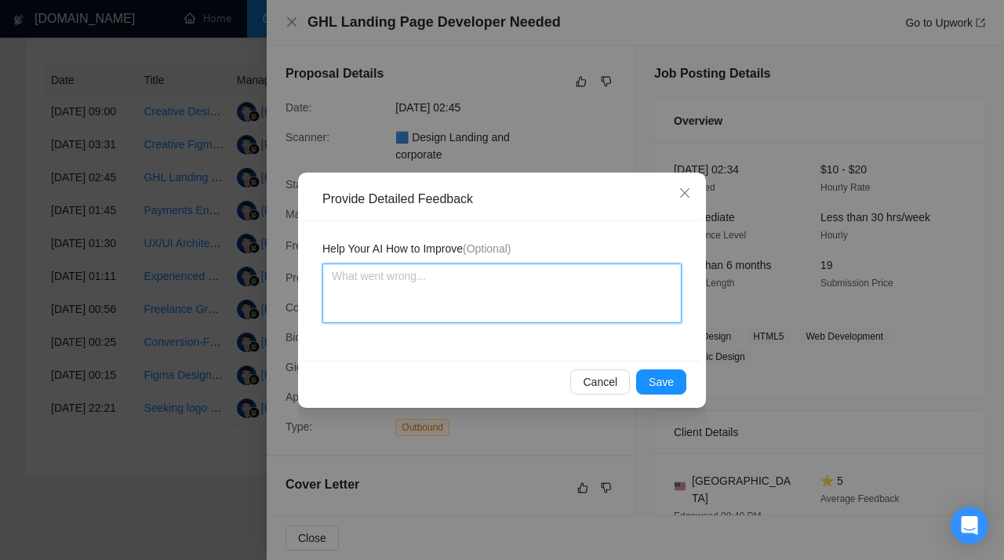
click at [430, 278] on textarea at bounding box center [501, 294] width 359 height 60
paste textarea "Don’t apply to jobs that require GHL or GoHighLevel experience. This scanner is…"
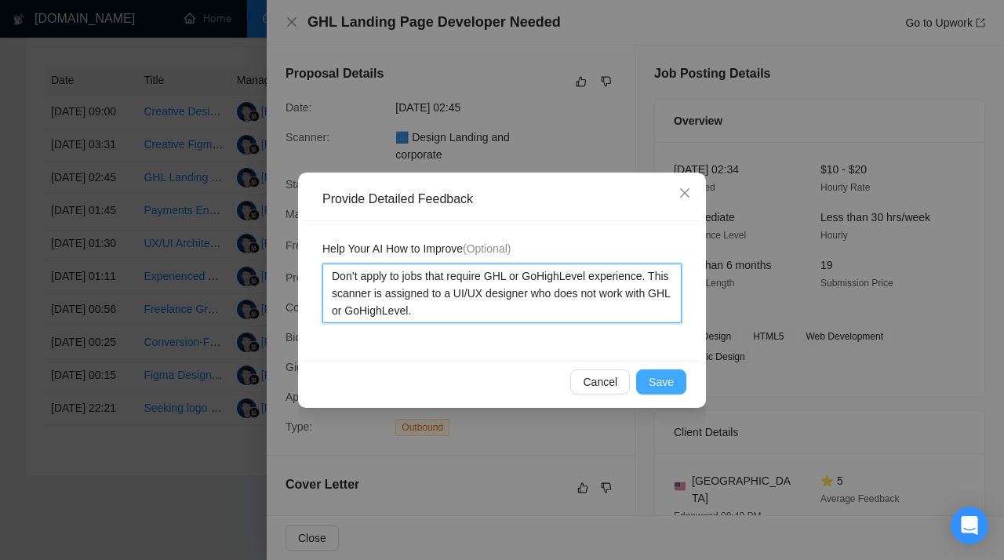
type textarea "Don’t apply to jobs that require GHL or GoHighLevel experience. This scanner is…"
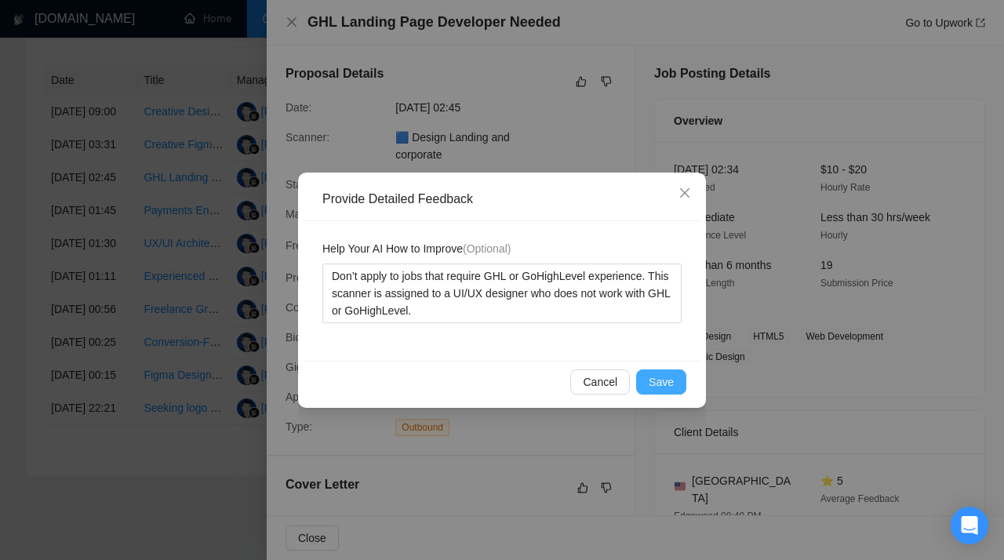
click at [666, 381] on span "Save" at bounding box center [661, 381] width 25 height 17
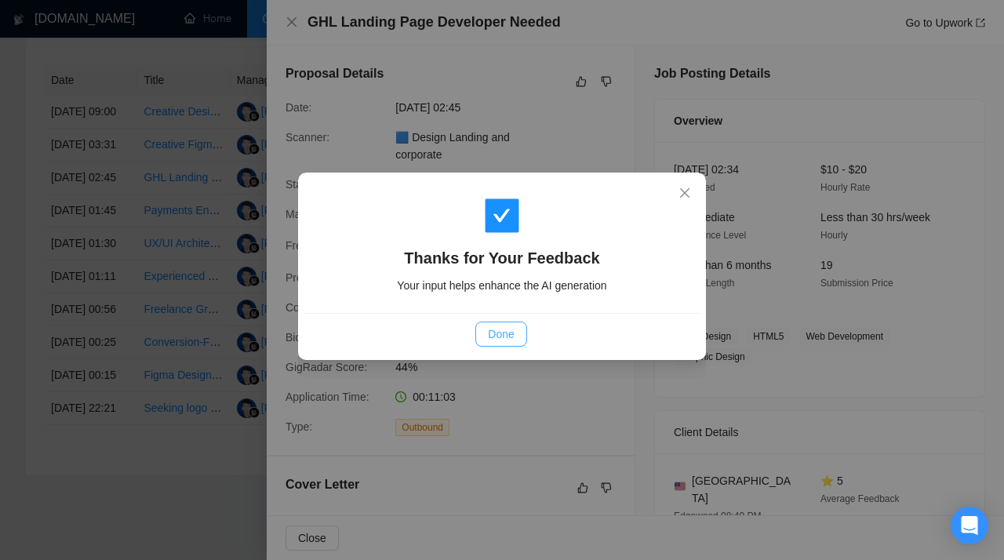
click at [492, 333] on span "Done" at bounding box center [501, 333] width 26 height 17
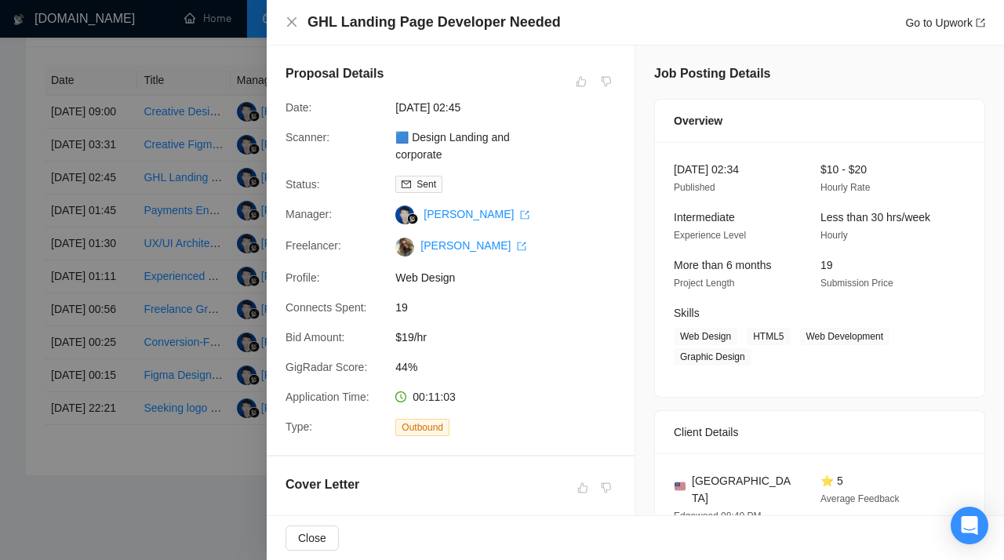
click at [160, 208] on div at bounding box center [502, 280] width 1004 height 560
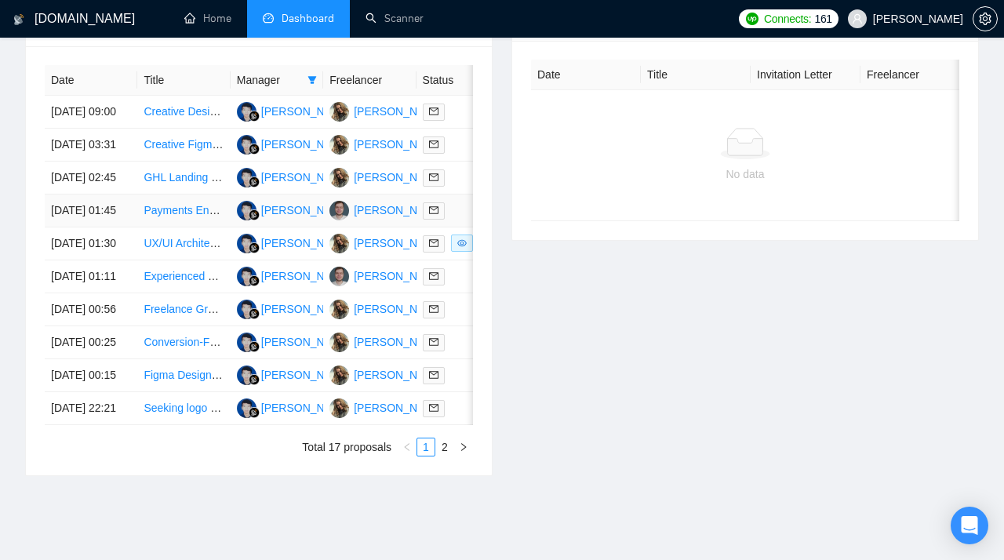
click at [178, 216] on link "Payments Engineer for E-commerce Integration" at bounding box center [260, 210] width 232 height 13
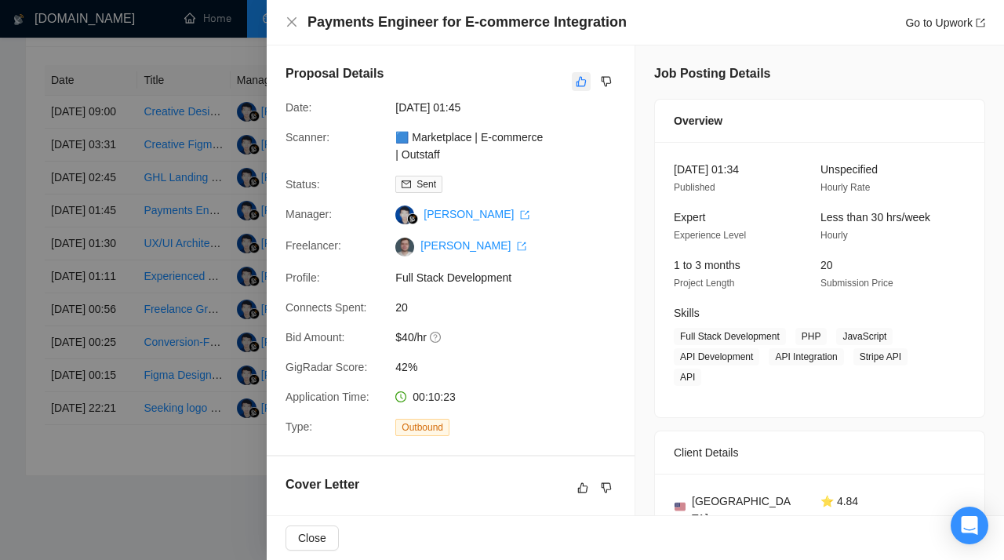
click at [585, 83] on icon "like" at bounding box center [581, 82] width 10 height 10
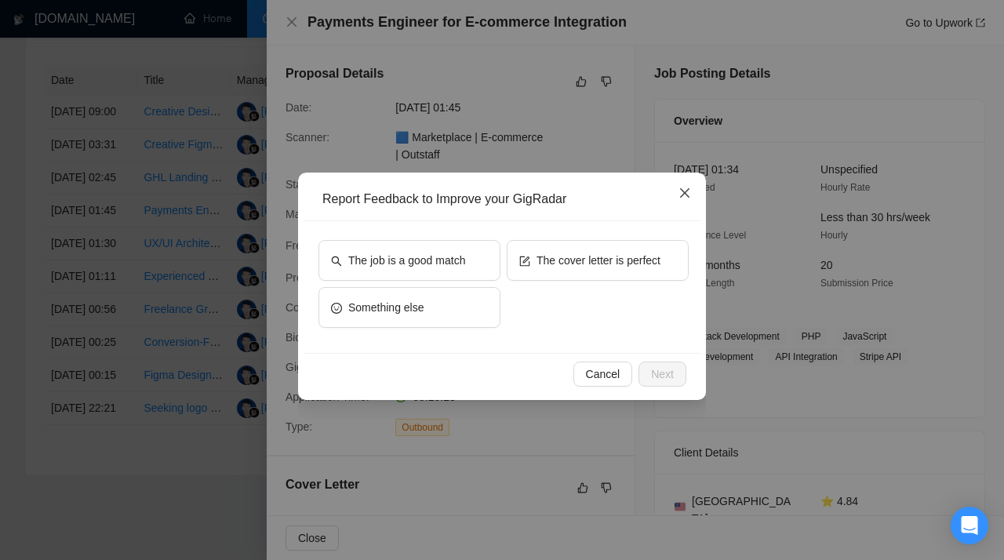
click at [678, 197] on icon "close" at bounding box center [684, 193] width 13 height 13
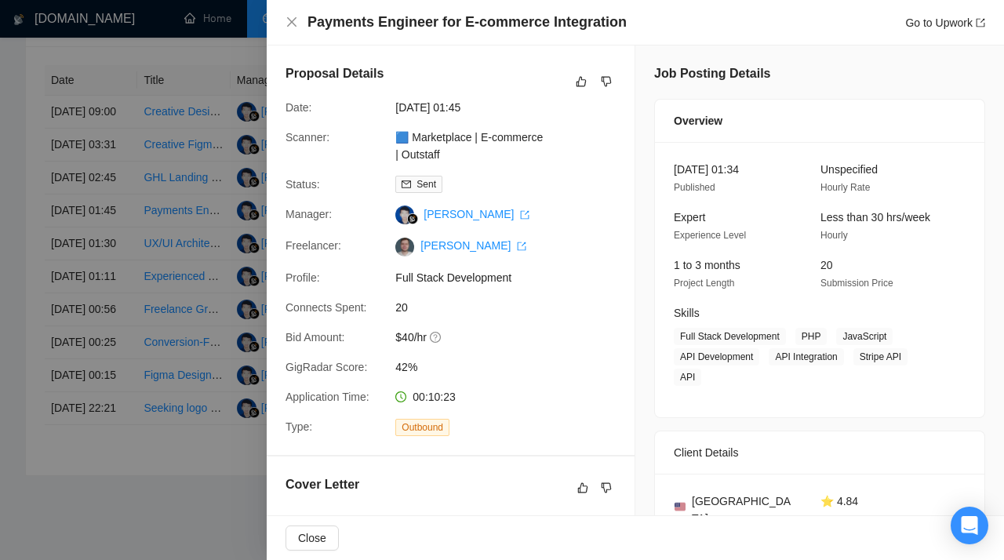
click at [219, 162] on div at bounding box center [502, 280] width 1004 height 560
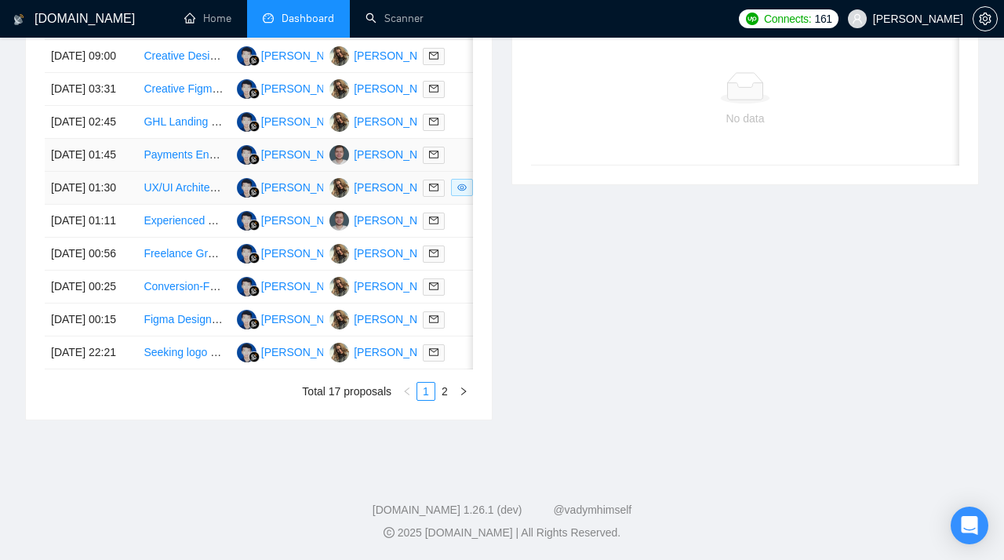
scroll to position [747, 0]
click at [166, 194] on link "UX/UI Architect for Business SaaS Prototype in [GEOGRAPHIC_DATA]" at bounding box center [317, 187] width 347 height 13
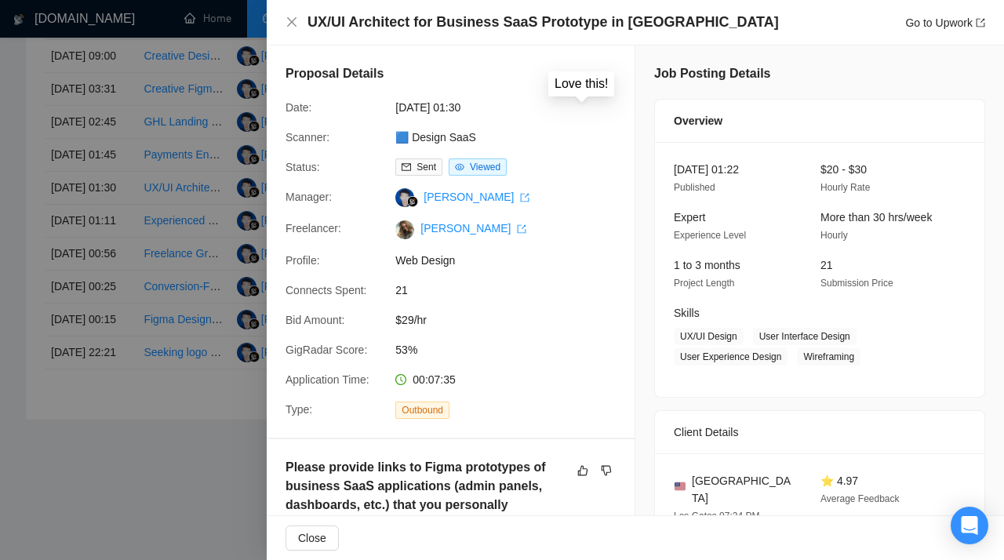
click at [580, 80] on icon "like" at bounding box center [581, 82] width 10 height 10
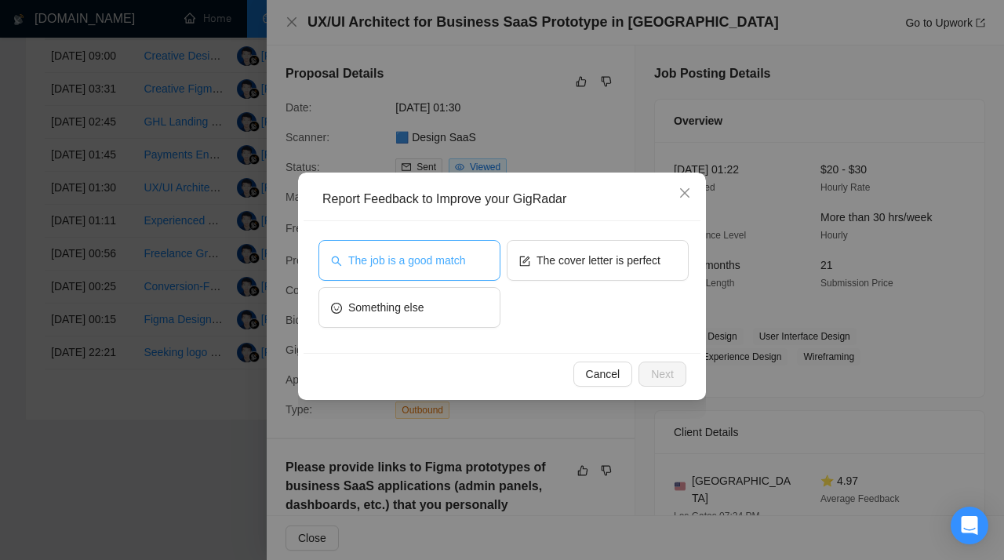
click at [440, 262] on span "The job is a good match" at bounding box center [406, 260] width 117 height 17
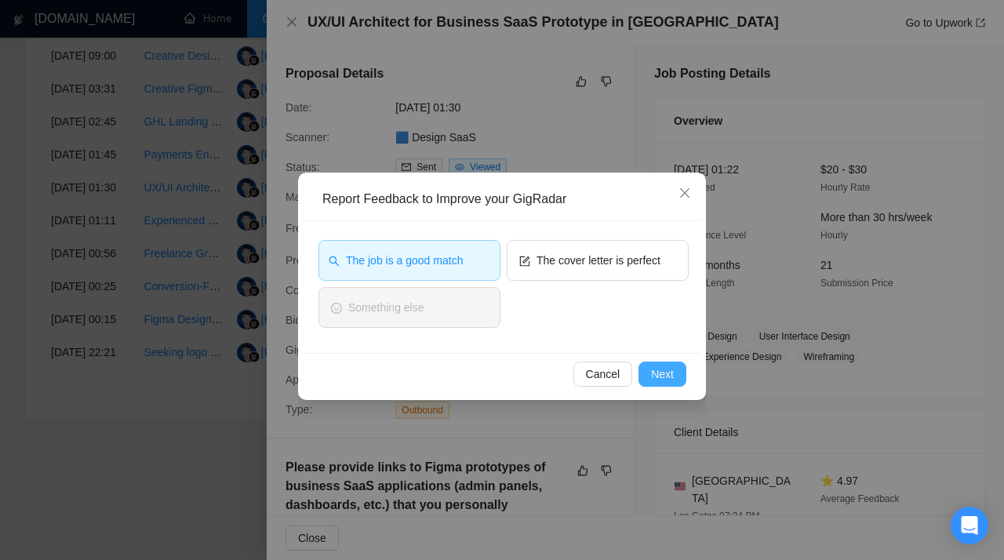
click at [656, 371] on span "Next" at bounding box center [662, 373] width 23 height 17
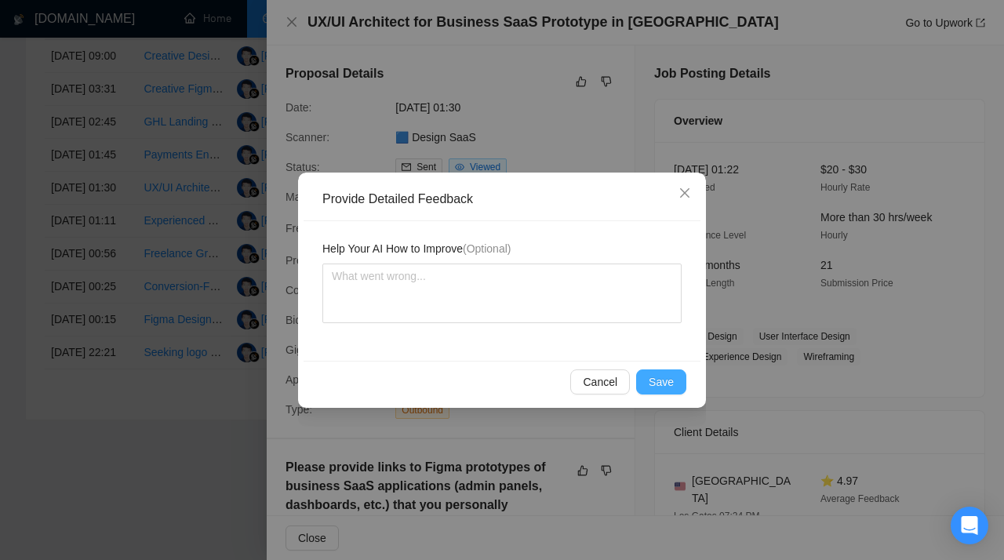
click at [667, 376] on span "Save" at bounding box center [661, 381] width 25 height 17
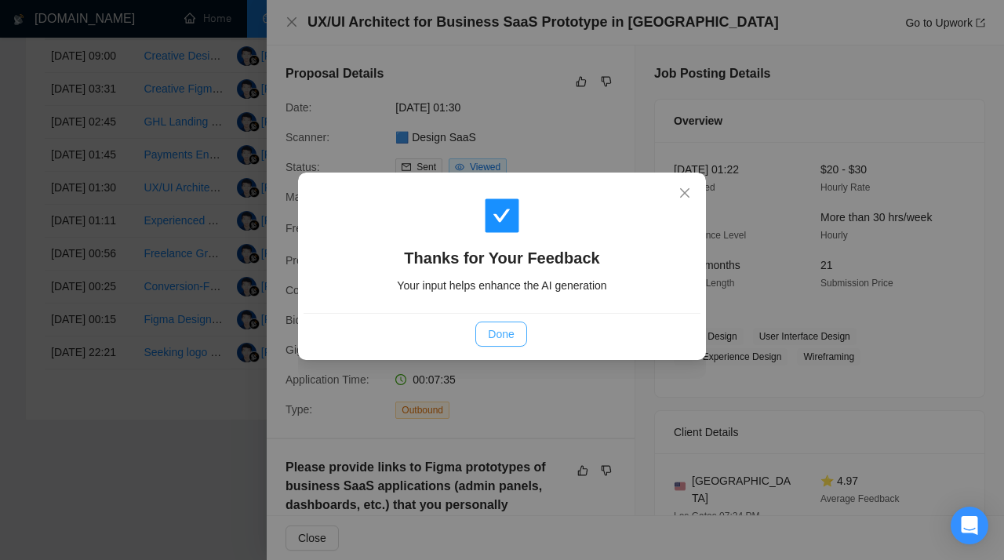
click at [495, 331] on span "Done" at bounding box center [501, 333] width 26 height 17
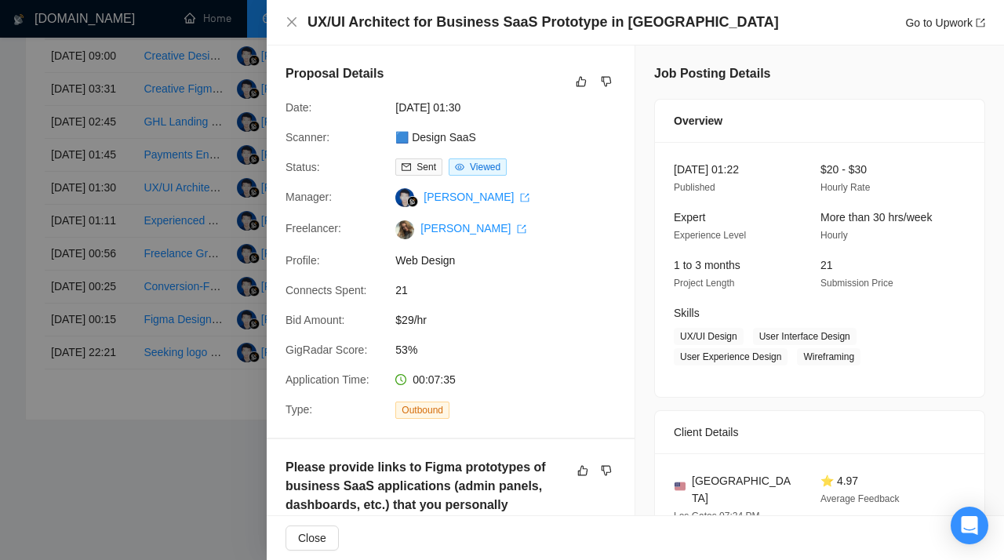
click at [182, 322] on div at bounding box center [502, 280] width 1004 height 560
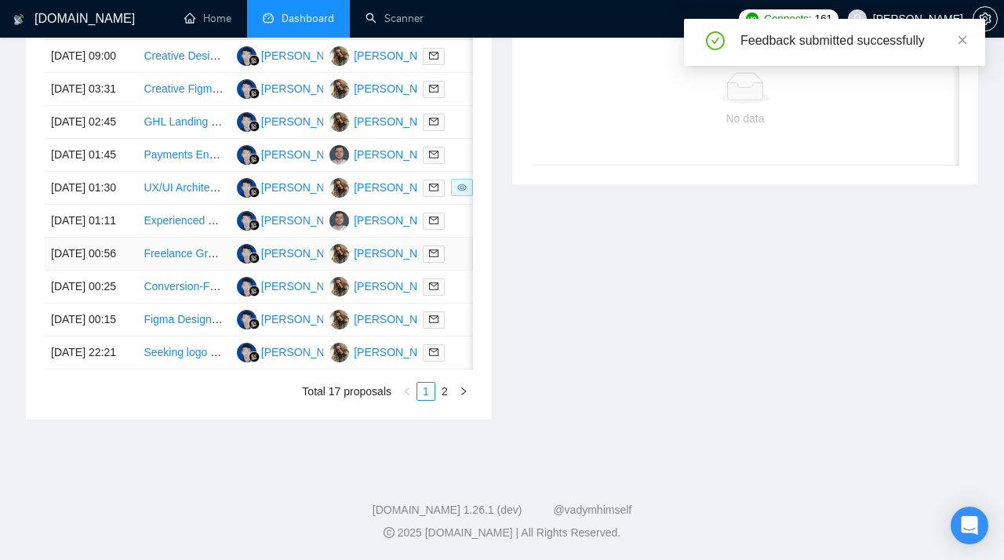
click at [179, 260] on link "Freelance Graphic Designer (AI-Accelerated, Landing Pages & Interactive Webpage…" at bounding box center [353, 253] width 419 height 13
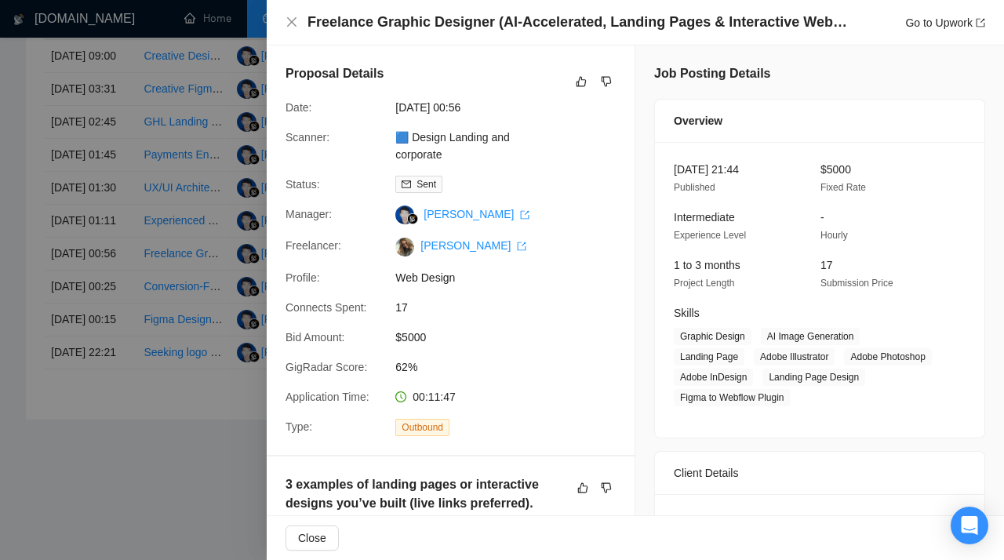
click at [205, 251] on div at bounding box center [502, 280] width 1004 height 560
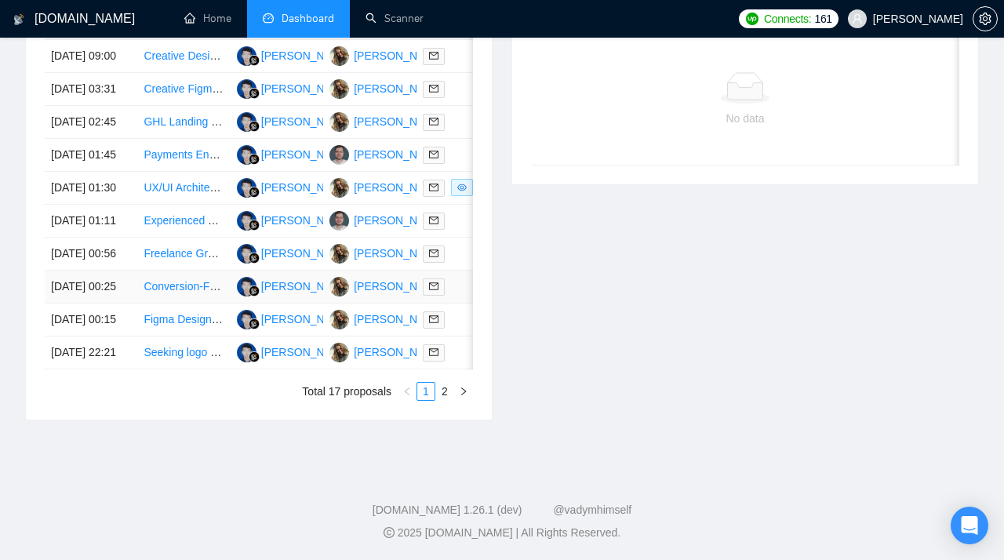
click at [171, 293] on link "Conversion-Focused UX & Wireframe Designer" at bounding box center [259, 286] width 231 height 13
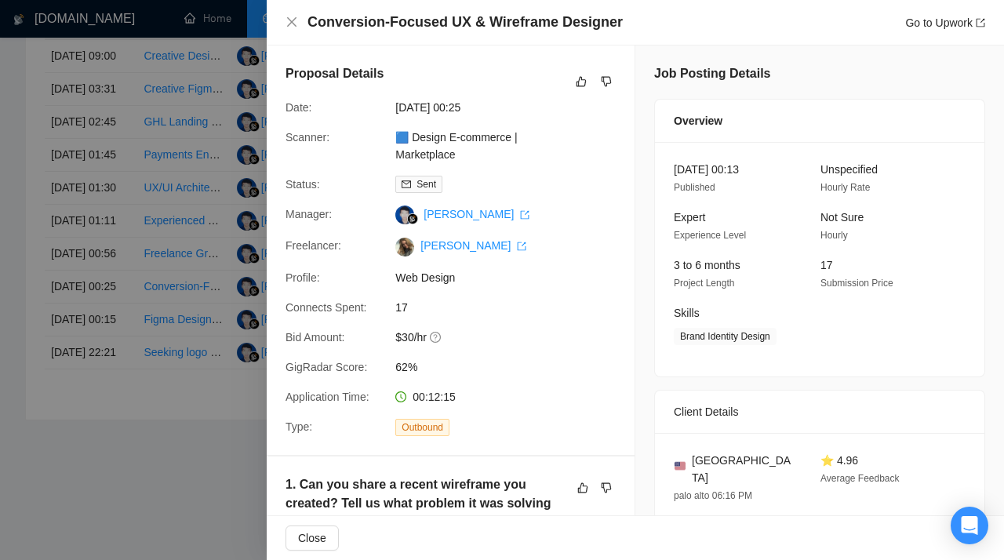
click at [191, 307] on div at bounding box center [502, 280] width 1004 height 560
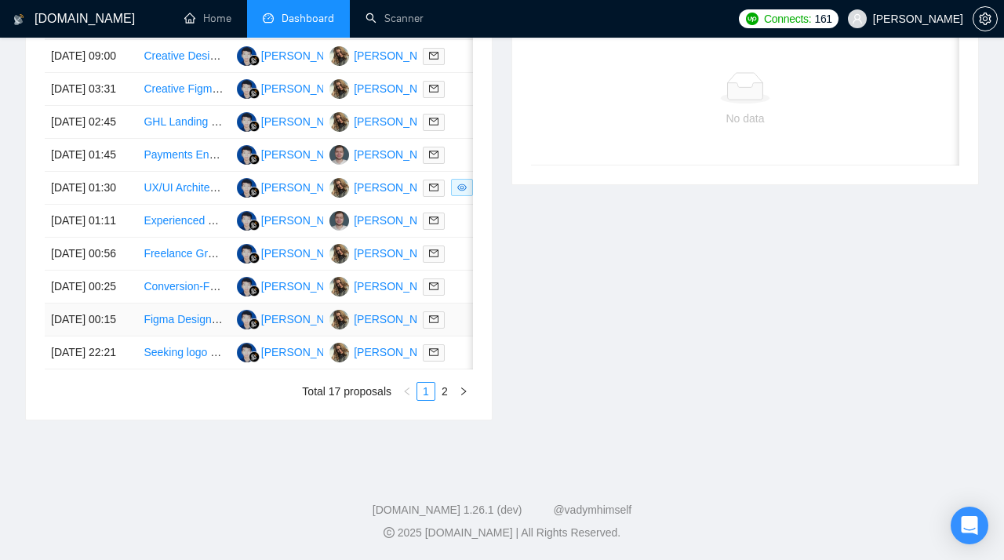
click at [177, 325] on link "Figma Designer Needed for Modern SaaS Dashboard (Legal-Tech Platform)" at bounding box center [329, 319] width 370 height 13
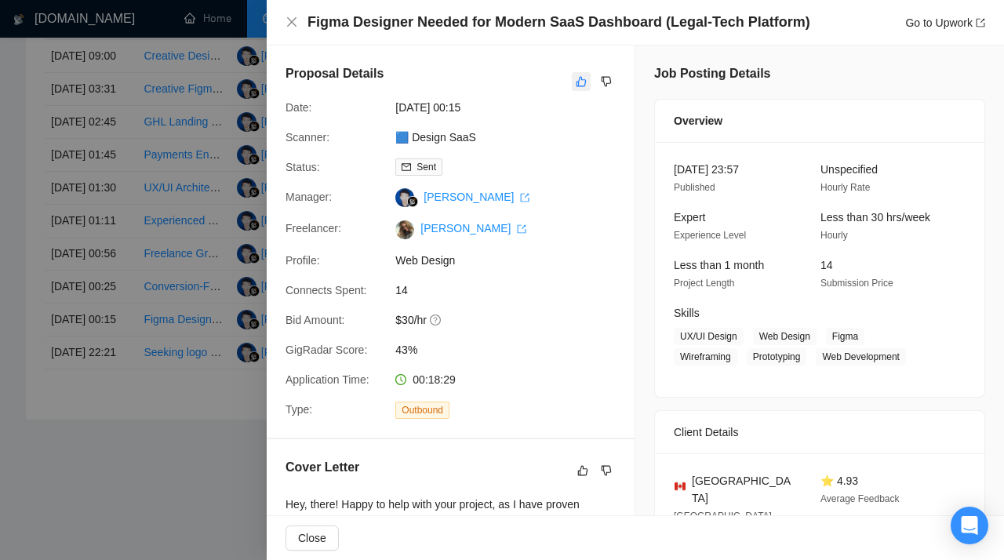
click at [580, 86] on icon "like" at bounding box center [581, 82] width 10 height 10
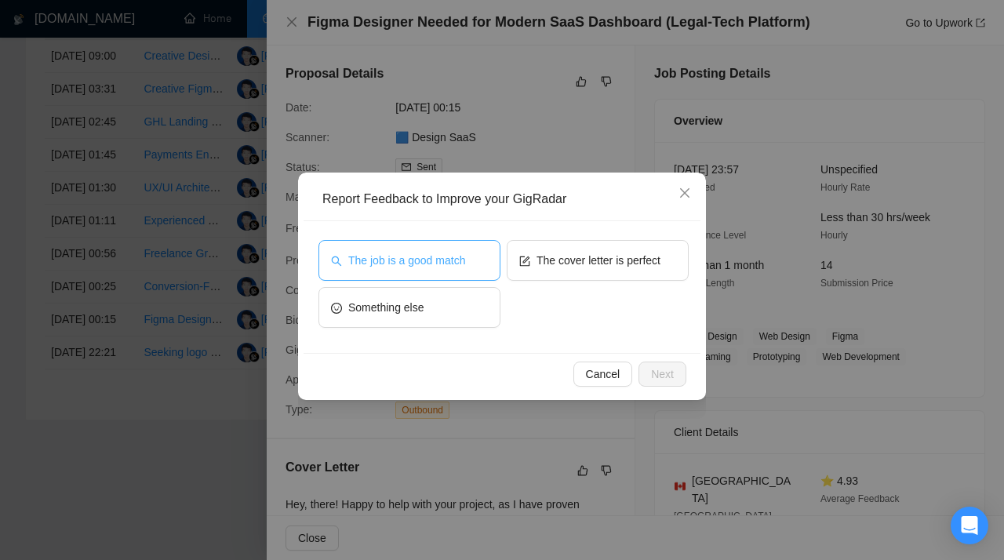
click at [418, 263] on span "The job is a good match" at bounding box center [406, 260] width 117 height 17
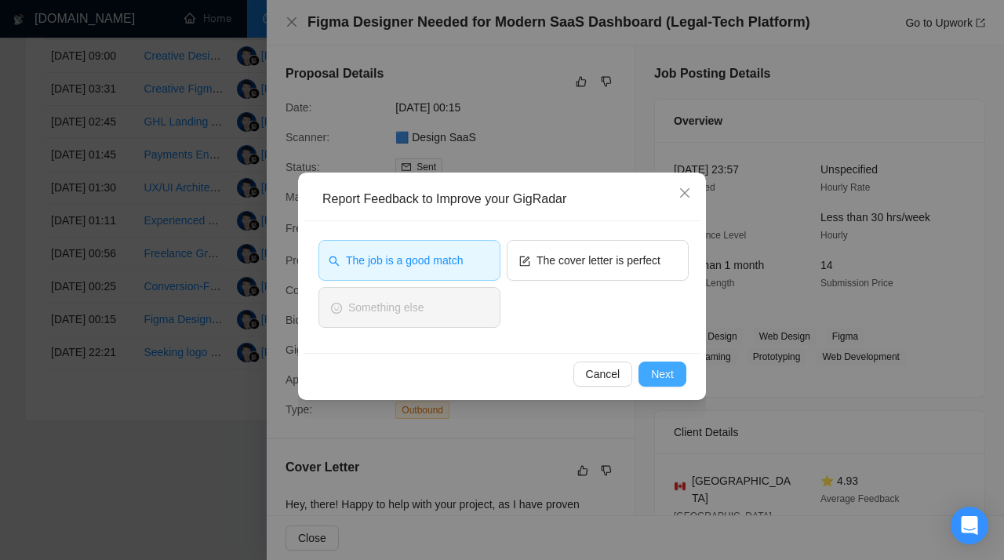
click at [660, 376] on span "Next" at bounding box center [662, 373] width 23 height 17
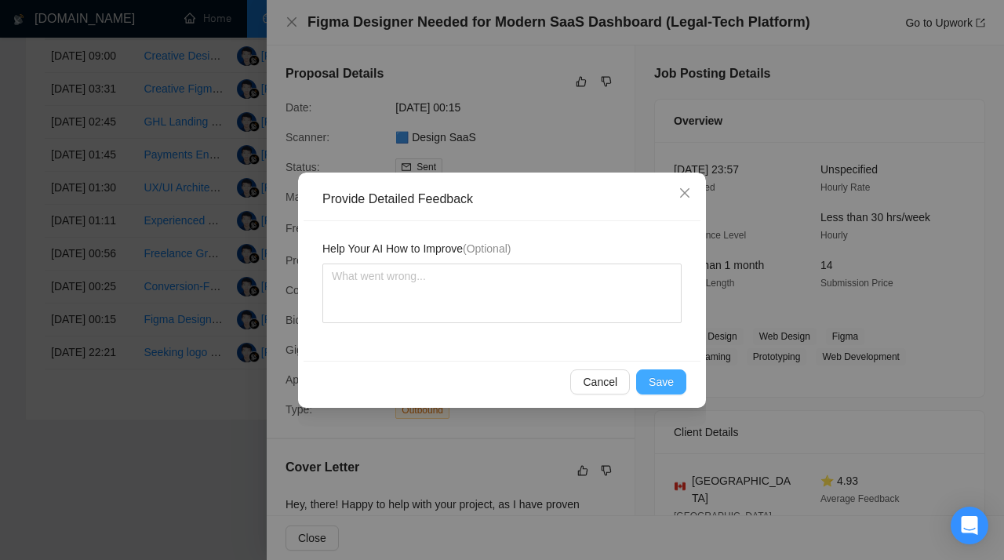
click at [653, 374] on span "Save" at bounding box center [661, 381] width 25 height 17
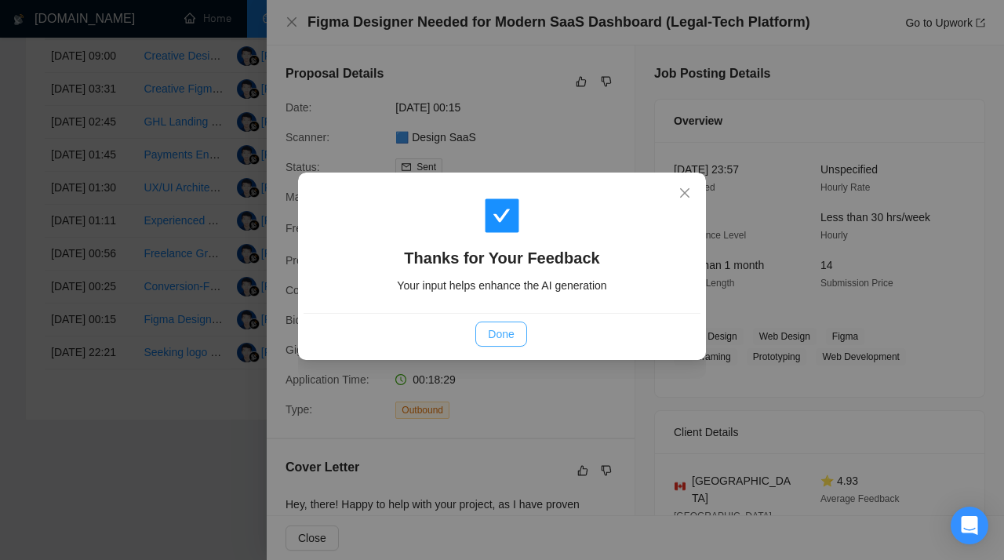
click at [506, 333] on span "Done" at bounding box center [501, 333] width 26 height 17
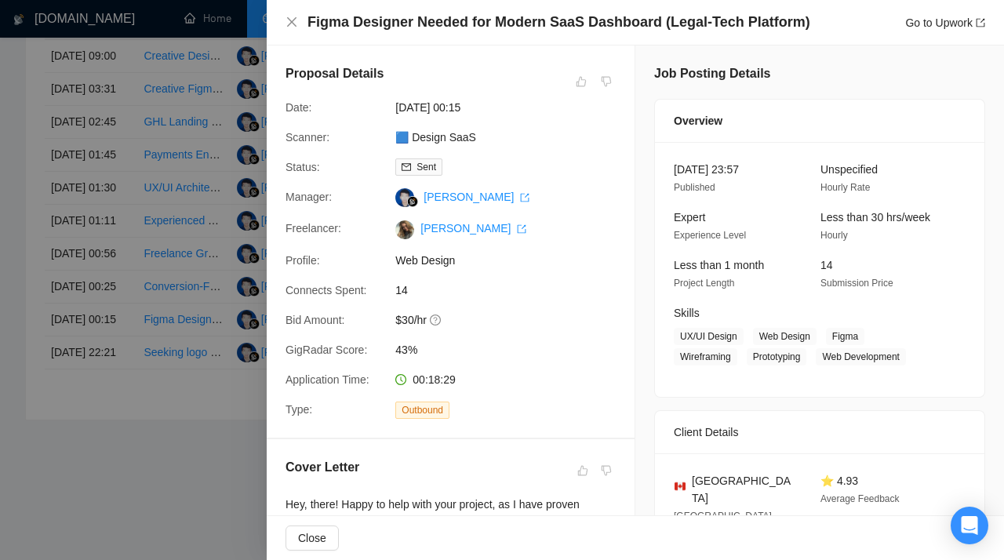
click at [202, 162] on div at bounding box center [502, 280] width 1004 height 560
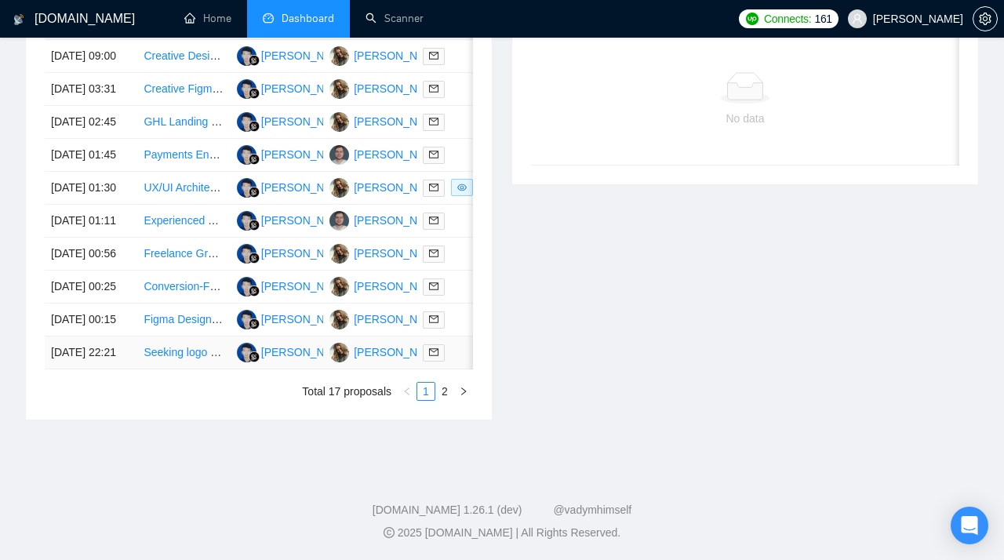
click at [168, 358] on link "Seeking logo creator/brand identity design/website/ UX/UI for new product" at bounding box center [323, 352] width 359 height 13
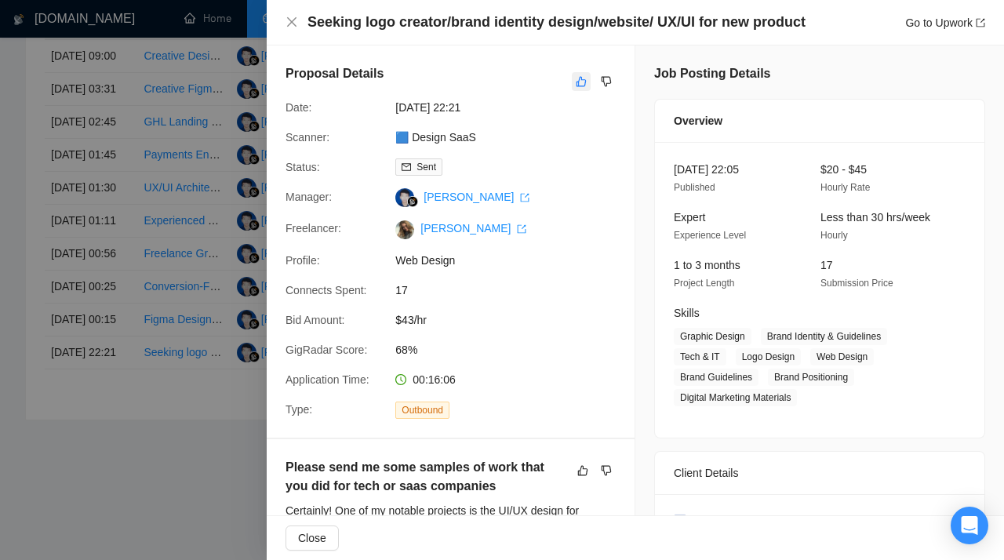
click at [581, 79] on icon "like" at bounding box center [581, 81] width 11 height 13
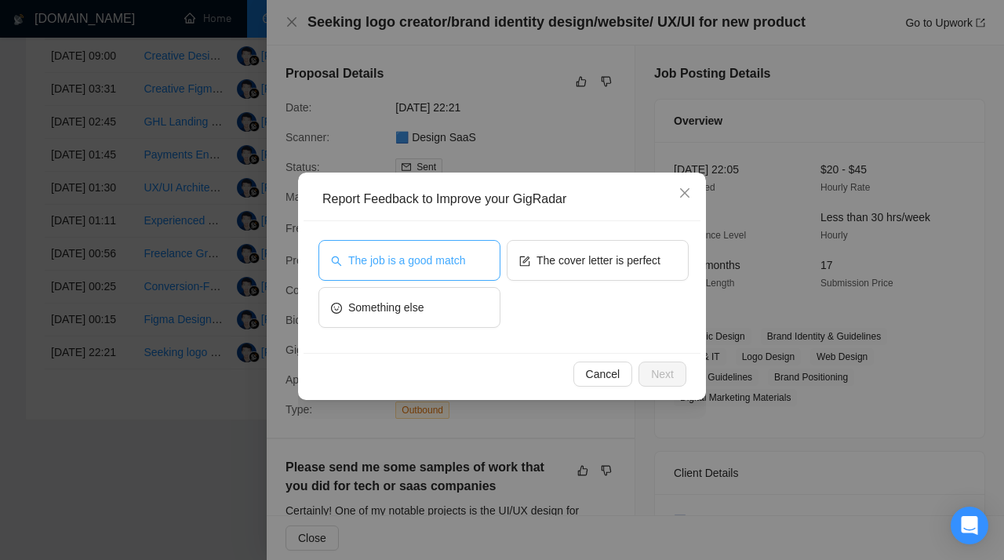
click at [416, 259] on span "The job is a good match" at bounding box center [406, 260] width 117 height 17
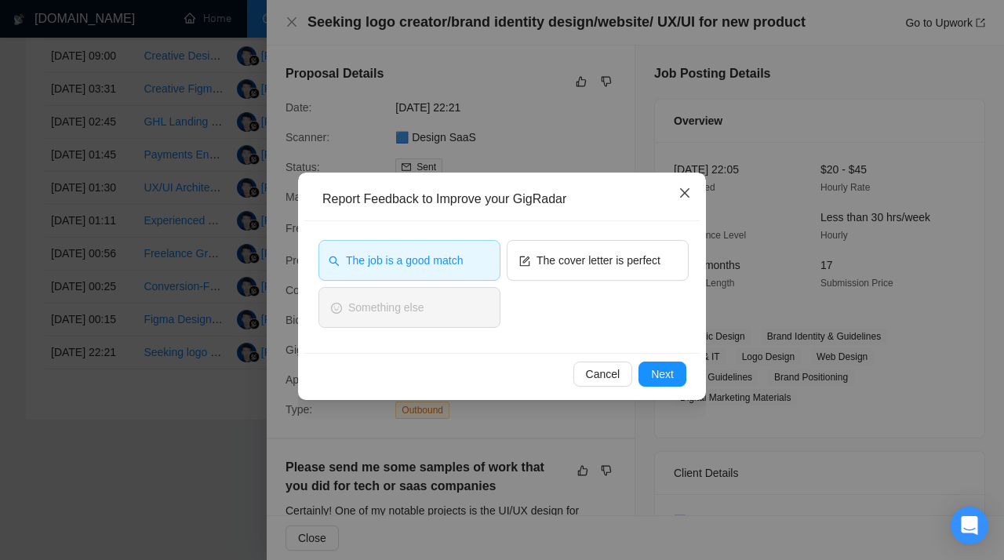
click at [680, 198] on icon "close" at bounding box center [684, 193] width 13 height 13
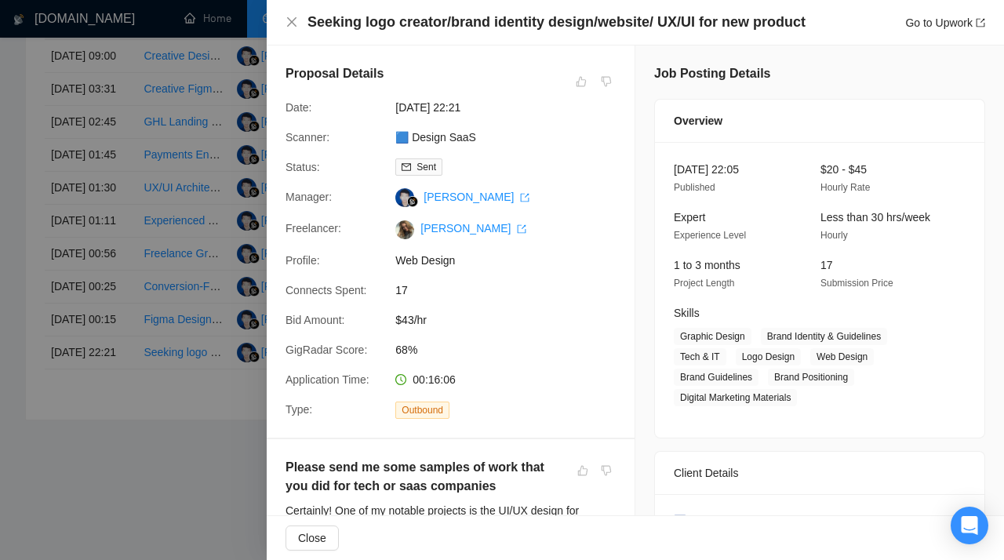
click at [202, 171] on div at bounding box center [502, 280] width 1004 height 560
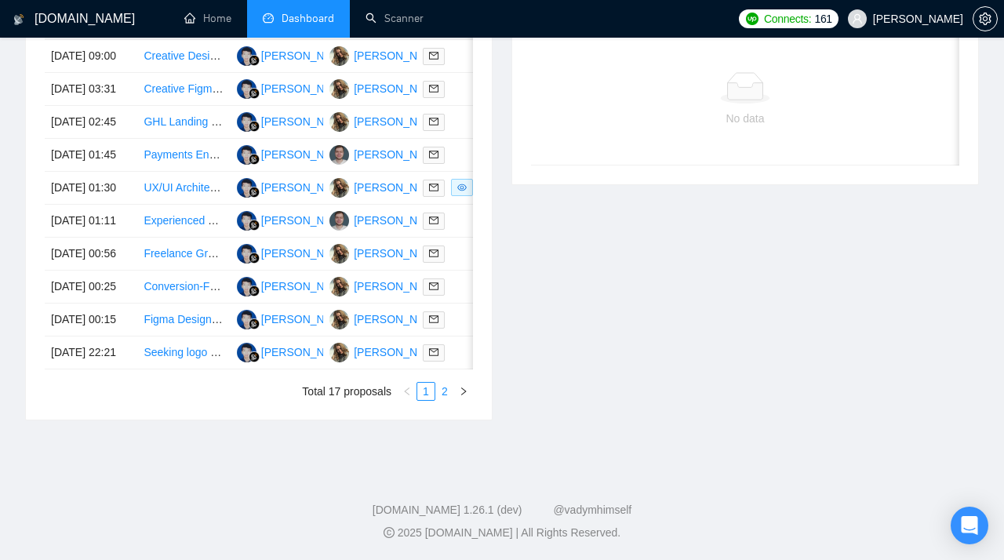
click at [448, 400] on link "2" at bounding box center [444, 391] width 17 height 17
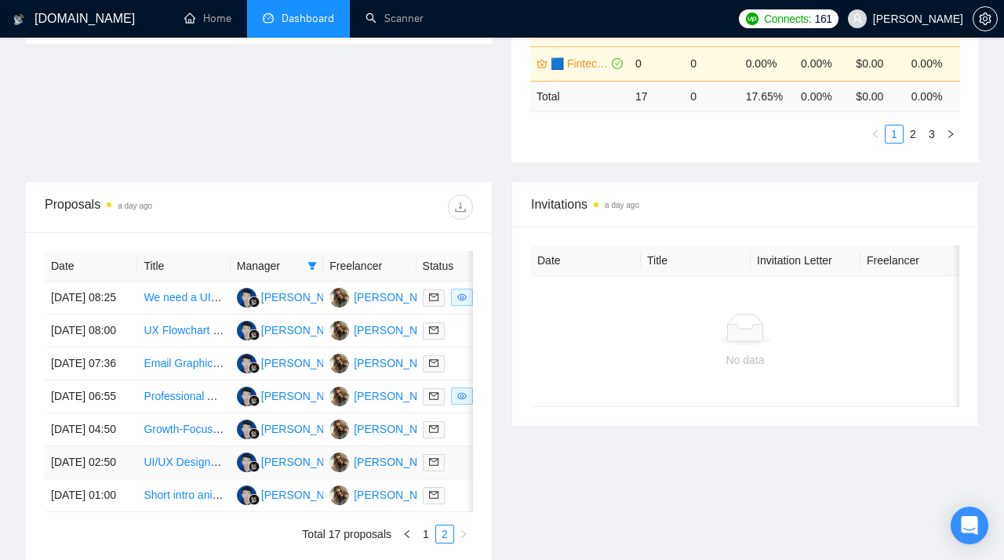
scroll to position [489, 0]
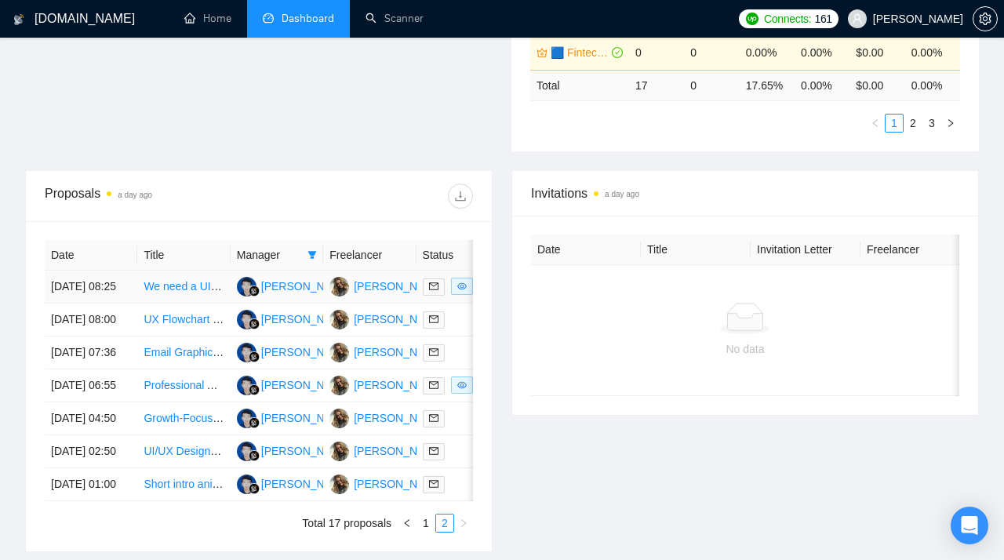
click at [179, 292] on link "We need a UI/UX designer (e-commerce sites, apps, etc)" at bounding box center [283, 286] width 278 height 13
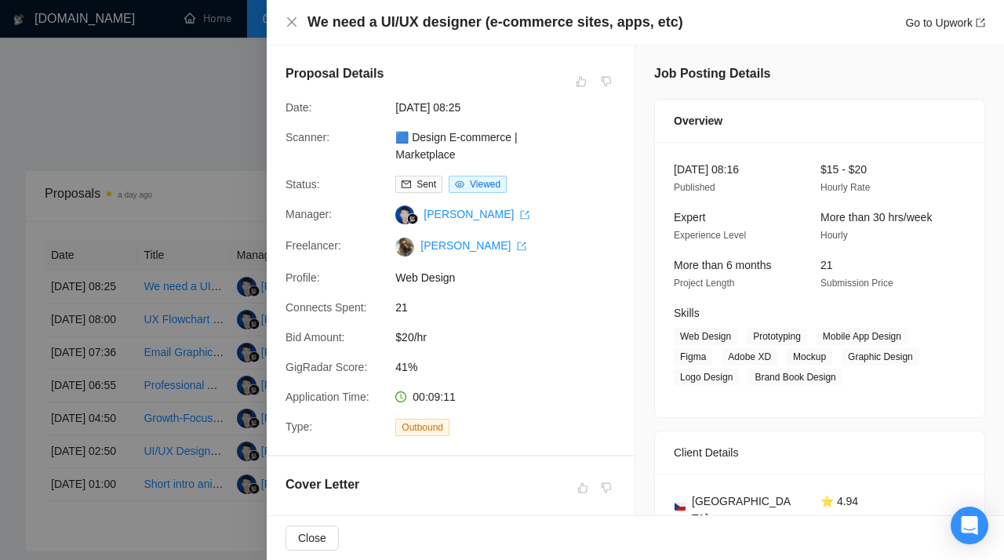
click at [221, 169] on div at bounding box center [502, 280] width 1004 height 560
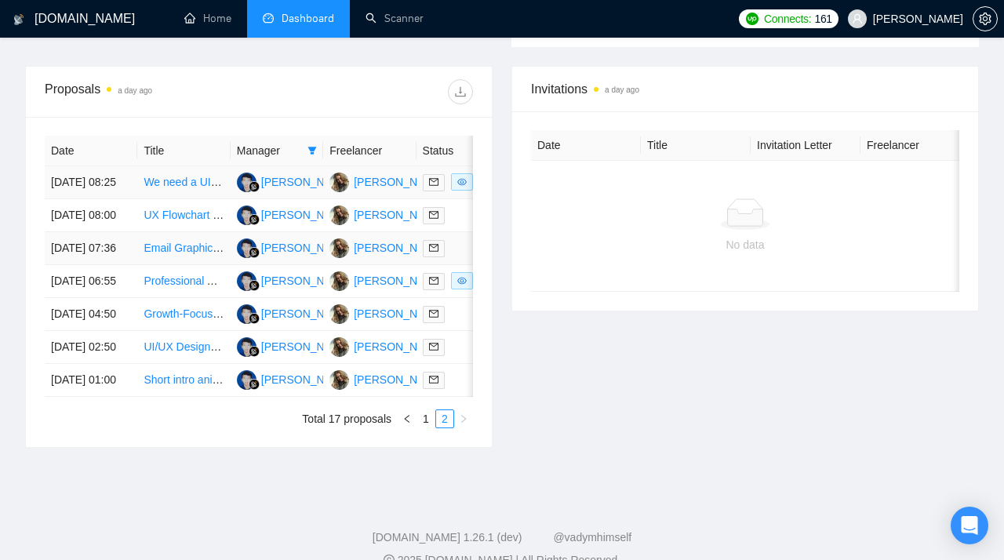
scroll to position [605, 0]
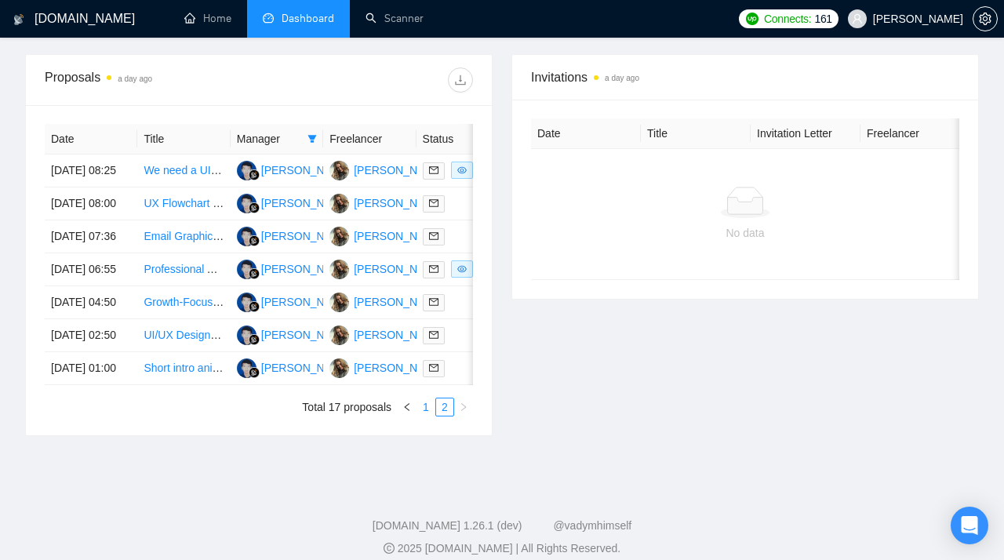
click at [428, 416] on link "1" at bounding box center [425, 406] width 17 height 17
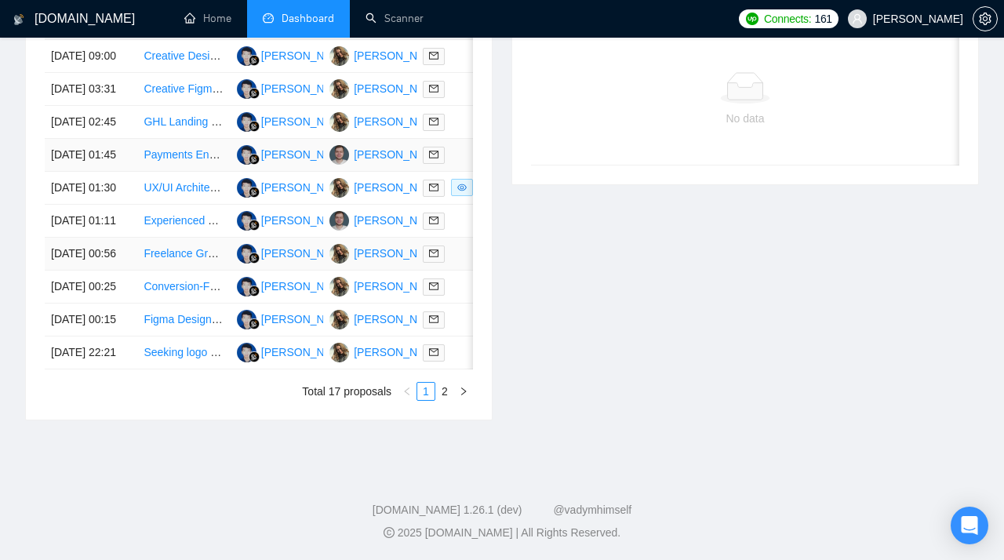
scroll to position [733, 0]
click at [175, 227] on link "Experienced Frontend React Developer Needed" at bounding box center [261, 220] width 235 height 13
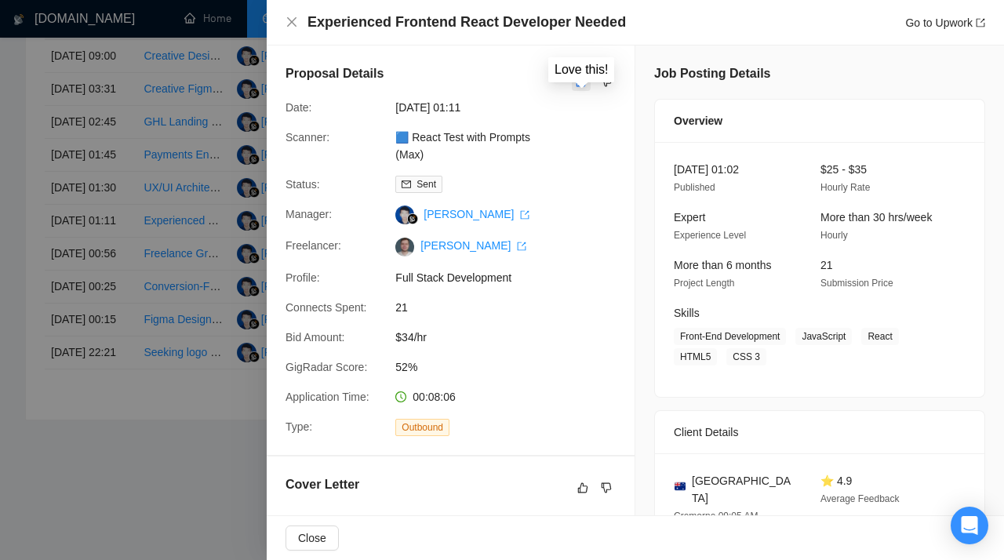
click at [580, 80] on icon "like" at bounding box center [581, 82] width 10 height 10
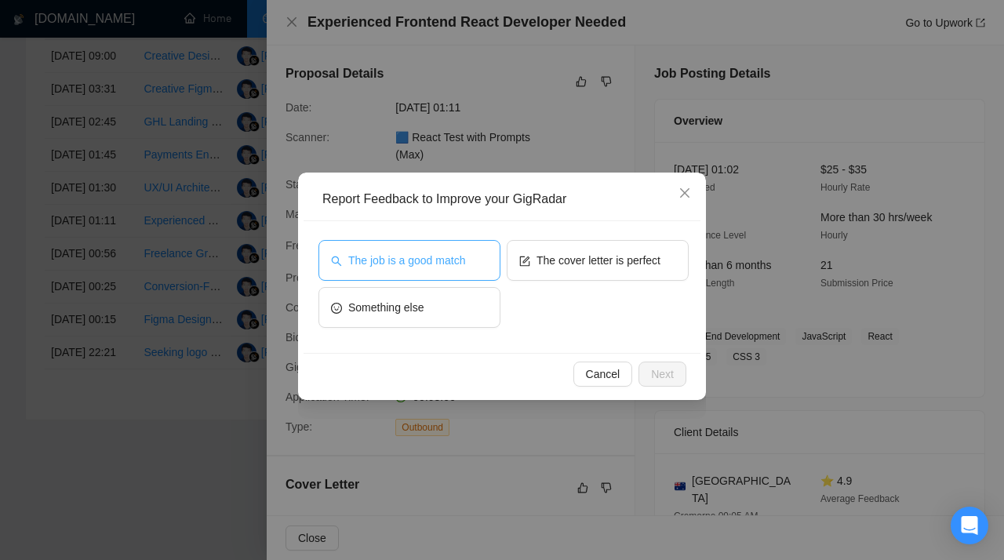
click at [426, 256] on span "The job is a good match" at bounding box center [406, 260] width 117 height 17
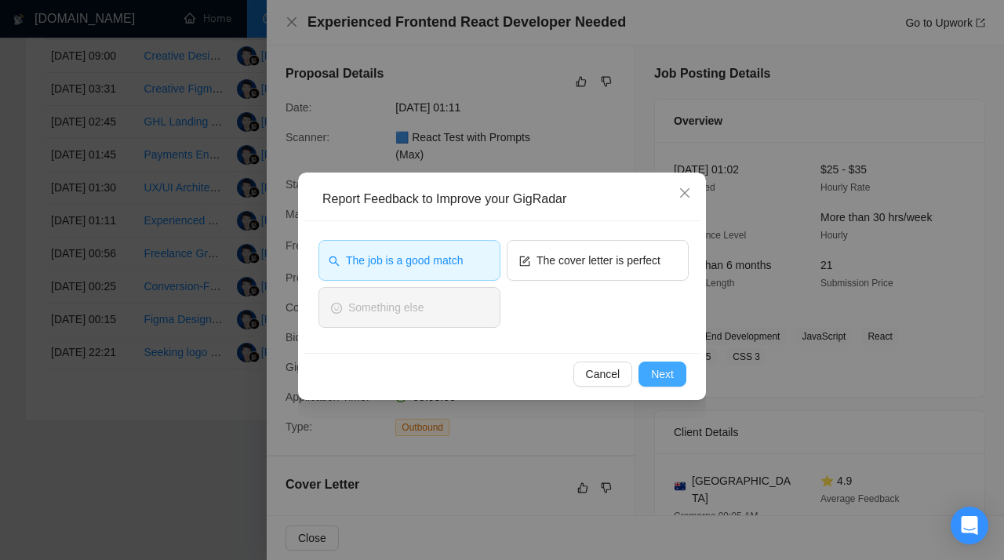
click at [656, 372] on span "Next" at bounding box center [662, 373] width 23 height 17
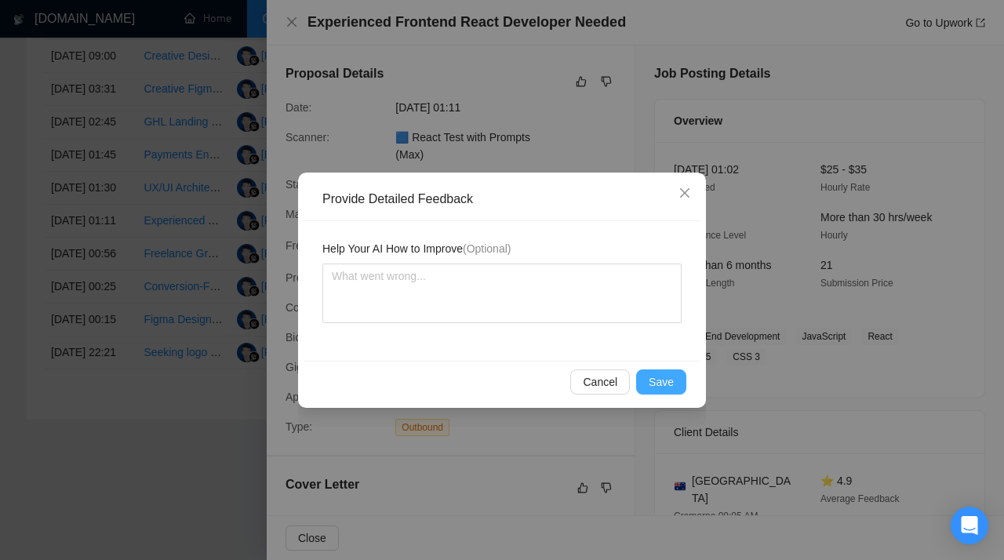
click at [660, 385] on span "Save" at bounding box center [661, 381] width 25 height 17
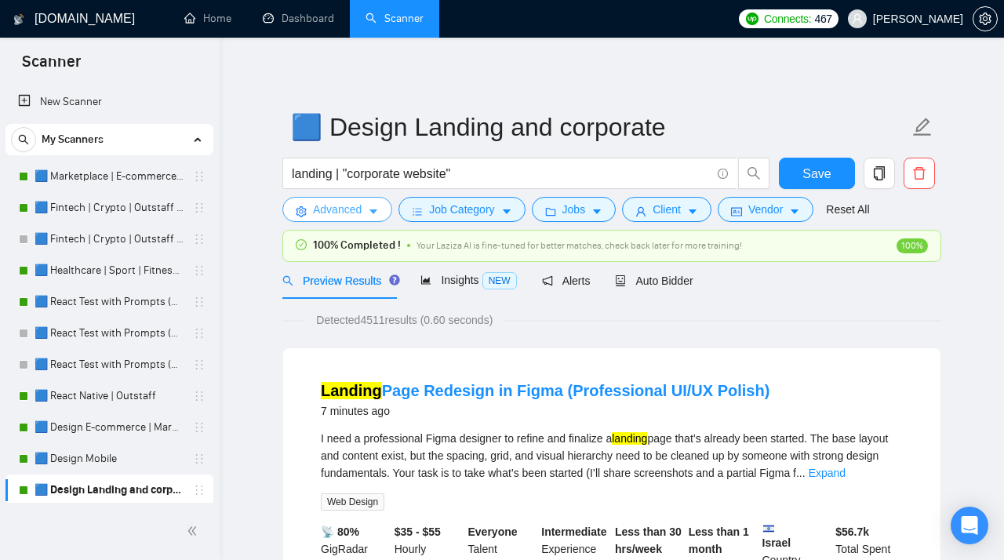
click at [352, 216] on span "Advanced" at bounding box center [337, 209] width 49 height 17
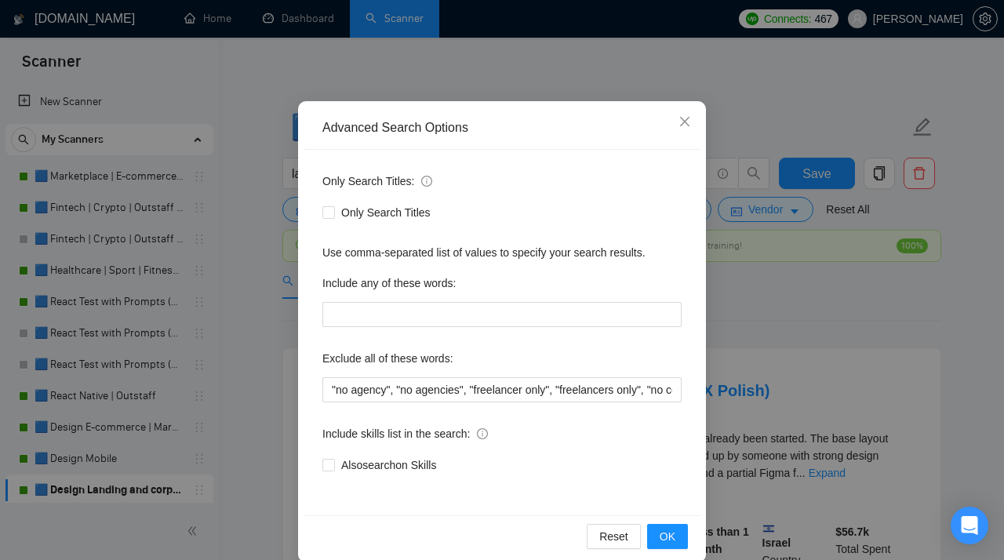
scroll to position [77, 0]
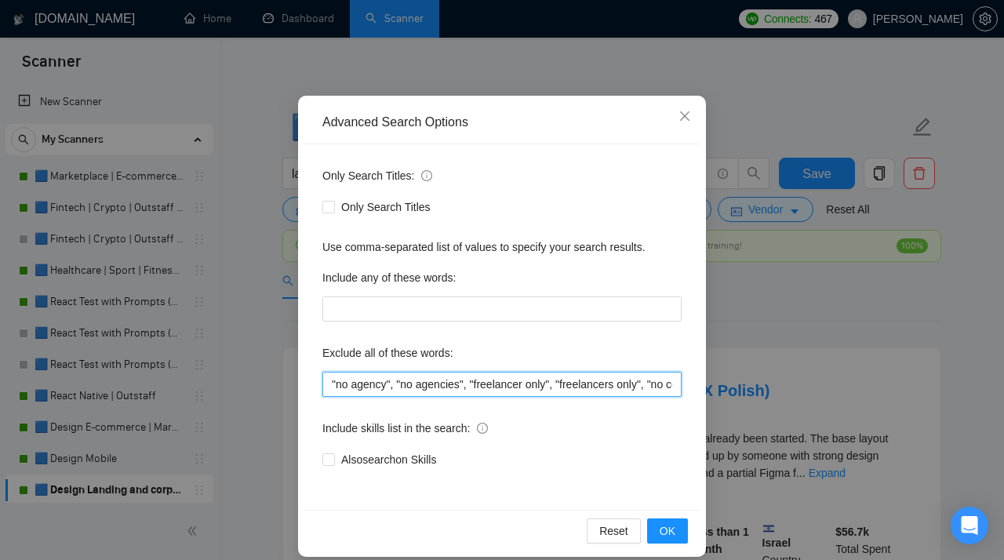
click at [512, 387] on input ""no agency", "no agencies", "freelancer only", "freelancers only", "no company"…" at bounding box center [501, 384] width 359 height 25
click at [675, 386] on input ""no agency", "no agencies", "freelancer only", "freelancers only", "no company"…" at bounding box center [501, 384] width 359 height 25
paste input "GoHighLevel"
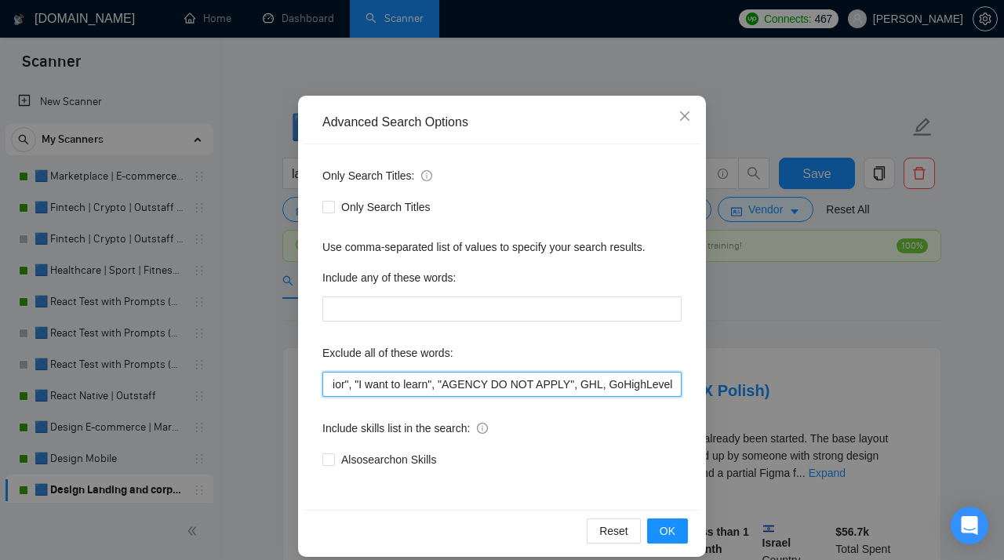
scroll to position [0, 2779]
type input ""no agency", "no agencies", "freelancer only", "freelancers only", "no company"…"
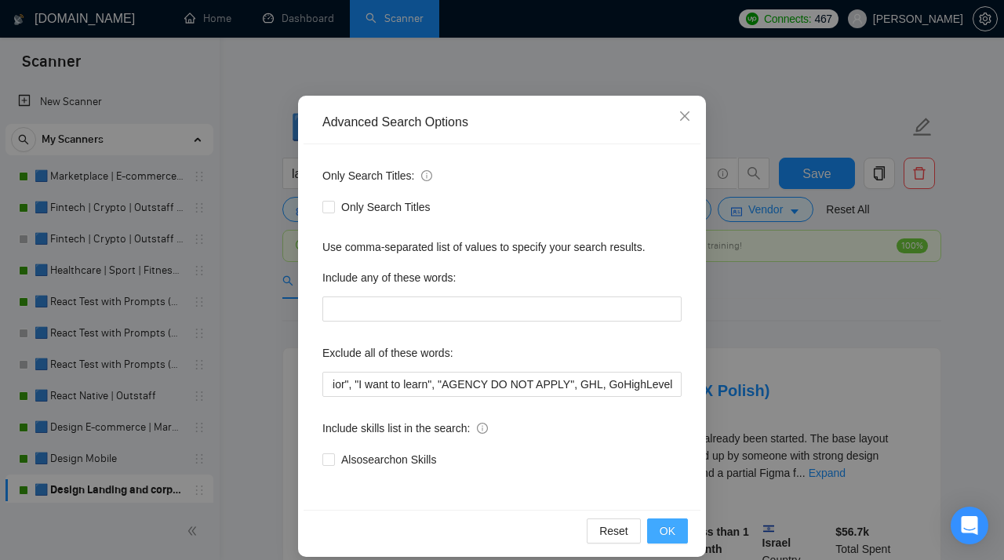
click at [668, 535] on span "OK" at bounding box center [668, 530] width 16 height 17
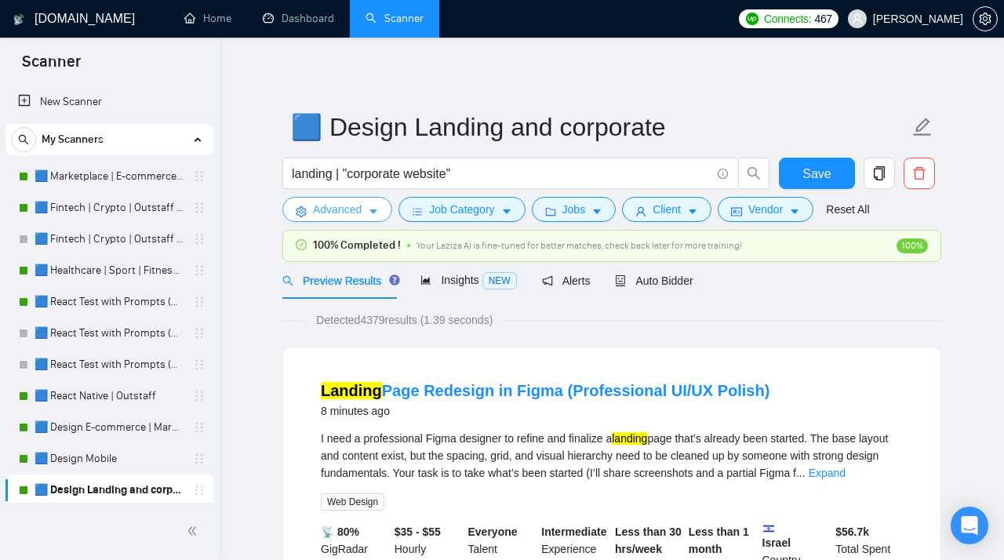
scroll to position [0, 0]
click at [813, 177] on span "Save" at bounding box center [816, 174] width 28 height 20
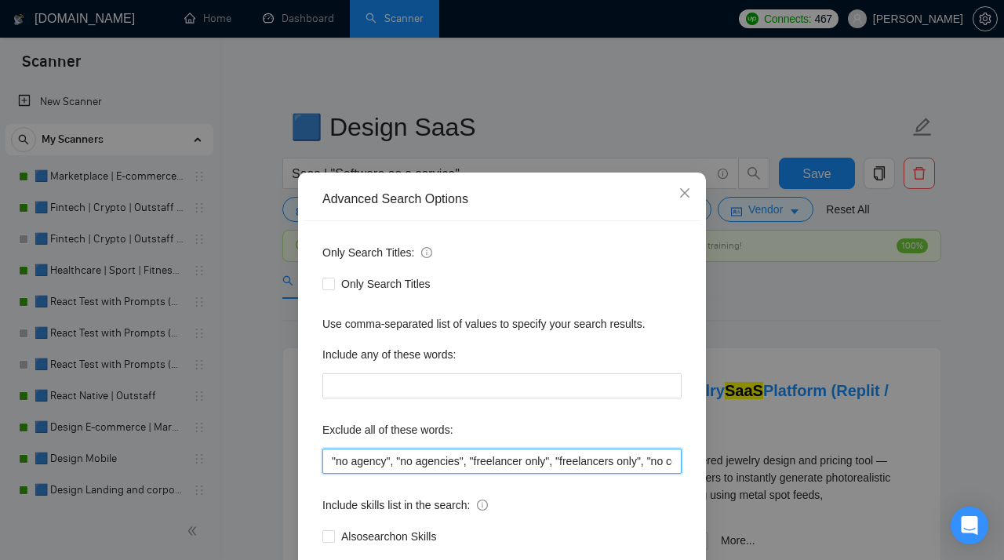
click at [490, 464] on input ""no agency", "no agencies", "freelancer only", "freelancers only", "no company"…" at bounding box center [501, 461] width 359 height 25
paste input "Elementor"
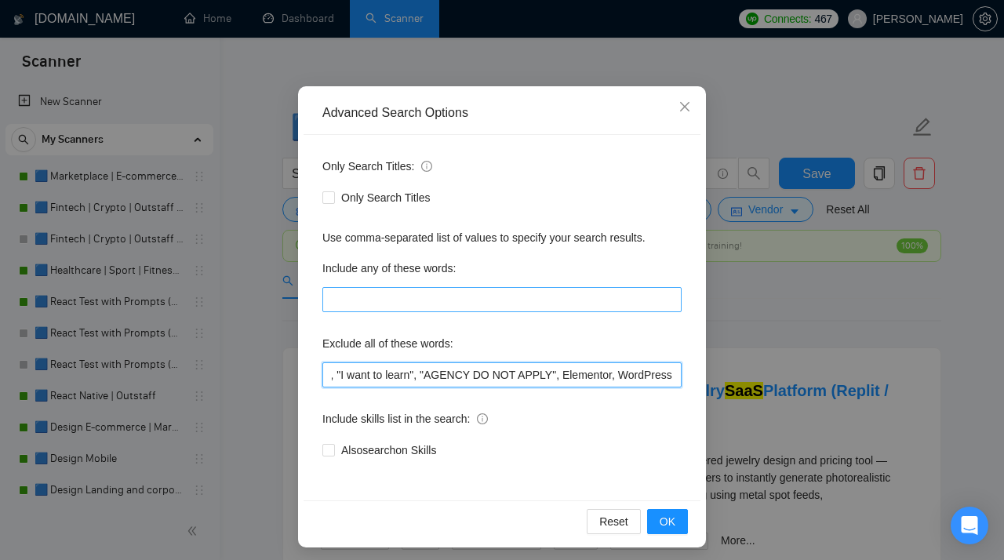
scroll to position [93, 0]
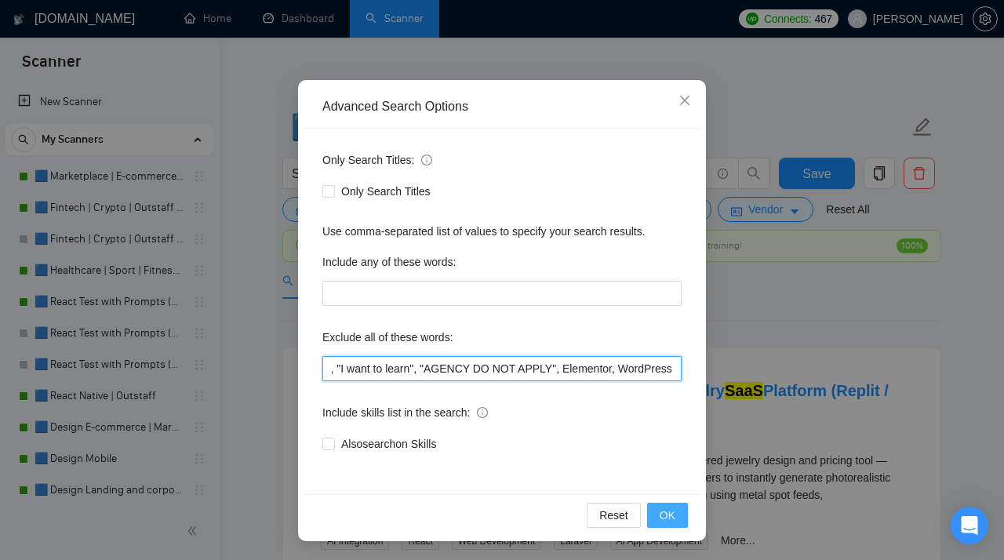
type input ""no agency", "no agencies", "freelancer only", "freelancers only", "no company"…"
click at [673, 520] on span "OK" at bounding box center [668, 515] width 16 height 17
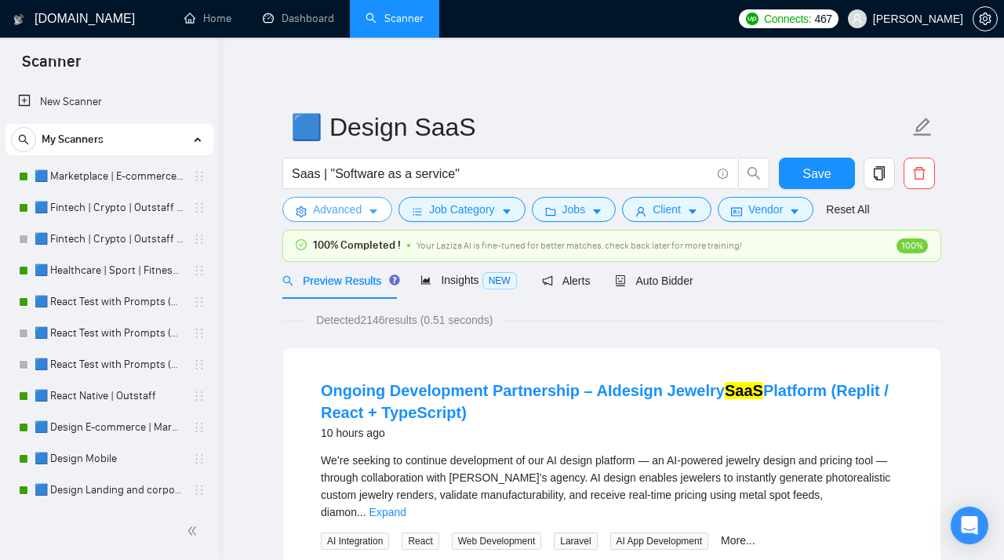
scroll to position [0, 0]
click at [825, 180] on span "Save" at bounding box center [816, 174] width 28 height 20
